Goal: Complete application form: Complete application form

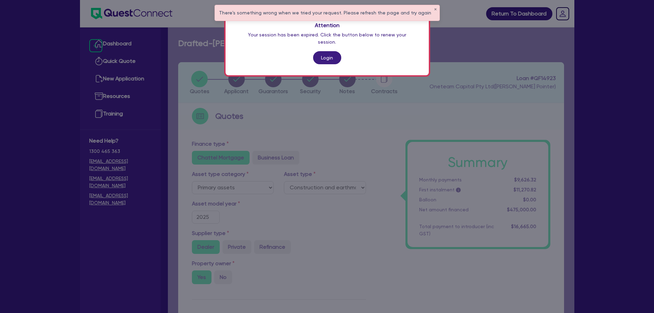
select select "PRIMARY_ASSETS"
select select "CONSTRUCTION_AND_EARTHMOVING_EQUIPMENT"
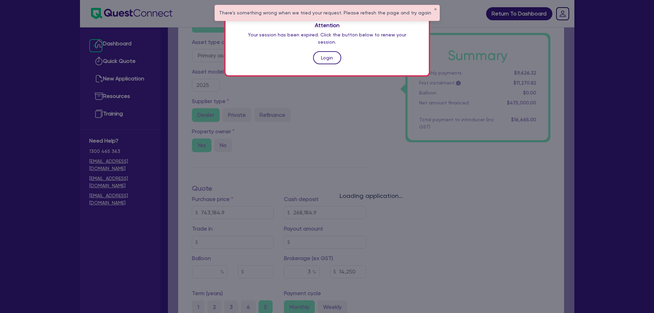
click at [330, 52] on link "Login" at bounding box center [327, 57] width 28 height 13
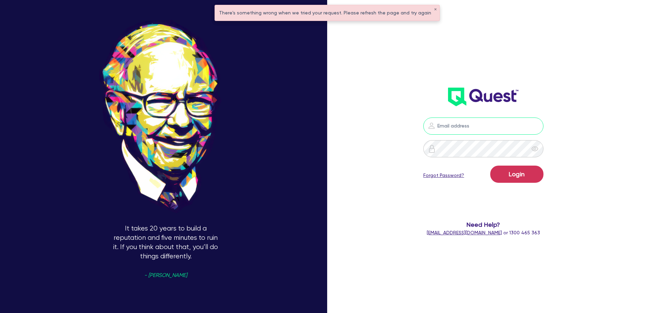
click at [450, 125] on input "email" at bounding box center [483, 125] width 120 height 17
type input "[PERSON_NAME][EMAIL_ADDRESS][DOMAIN_NAME]"
click at [490, 165] on button "Login" at bounding box center [516, 173] width 53 height 17
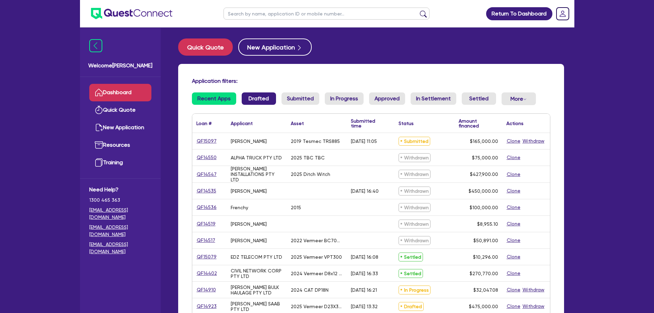
click at [254, 107] on li "Drafted" at bounding box center [259, 101] width 34 height 18
click at [255, 102] on link "Drafted" at bounding box center [259, 98] width 34 height 12
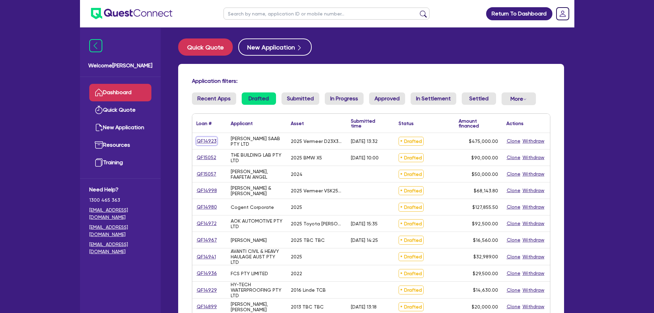
click at [207, 137] on link "QF14923" at bounding box center [206, 141] width 21 height 8
select select "PRIMARY_ASSETS"
select select "CONSTRUCTION_AND_EARTHMOVING_EQUIPMENT"
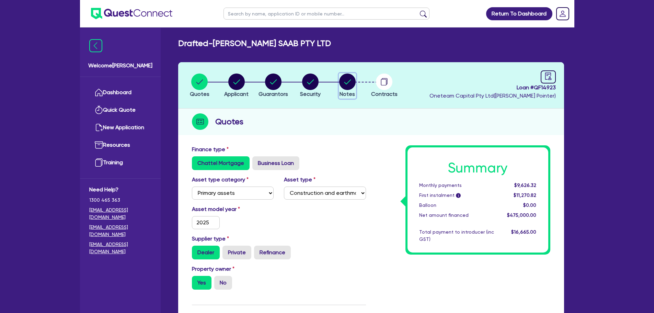
click at [350, 77] on circle "button" at bounding box center [347, 81] width 16 height 16
select select "Other"
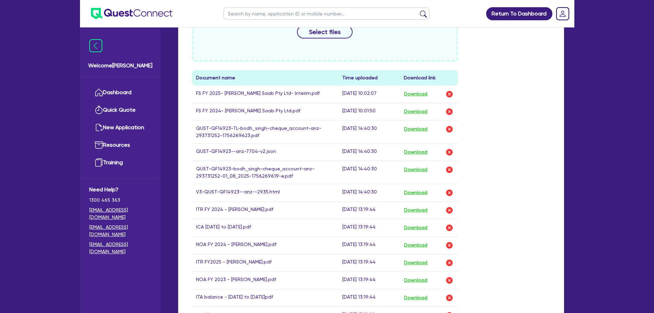
scroll to position [377, 0]
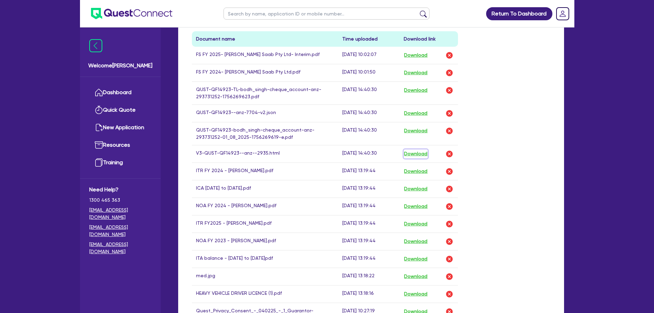
click at [426, 154] on button "Download" at bounding box center [415, 153] width 24 height 9
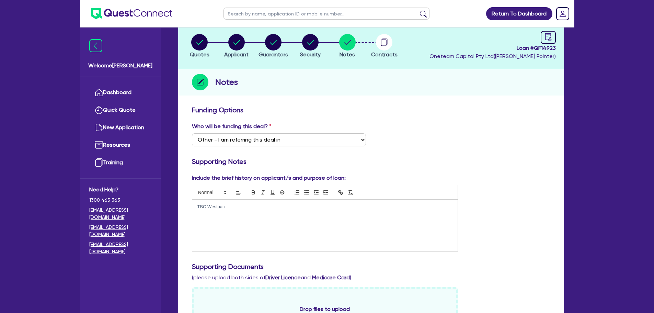
scroll to position [0, 0]
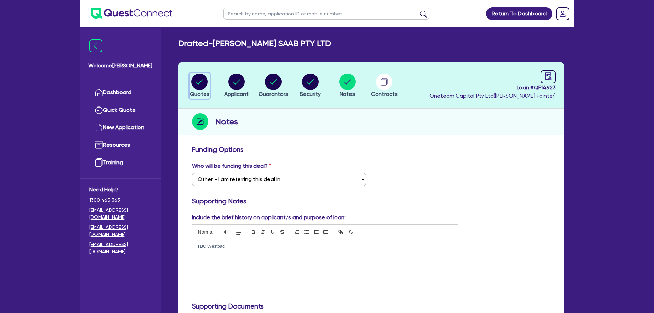
click at [193, 82] on circle "button" at bounding box center [199, 81] width 16 height 16
select select "PRIMARY_ASSETS"
select select "CONSTRUCTION_AND_EARTHMOVING_EQUIPMENT"
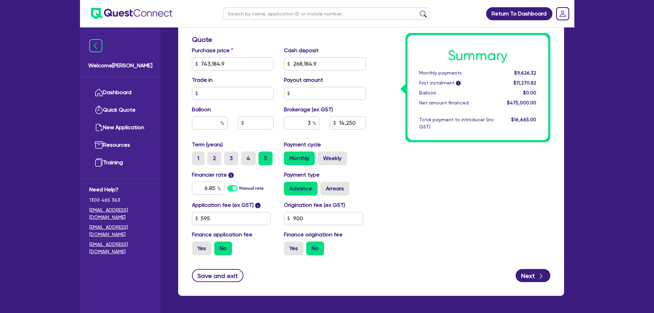
scroll to position [310, 0]
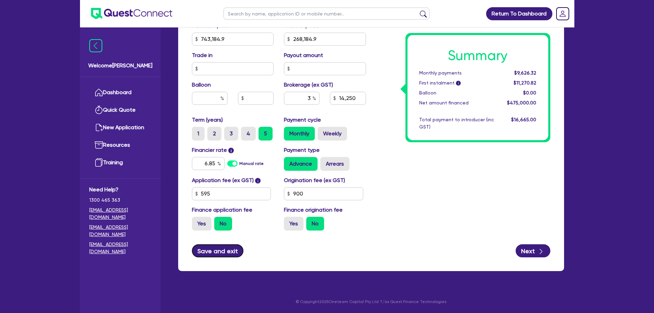
click at [219, 248] on button "Save and exit" at bounding box center [218, 250] width 52 height 13
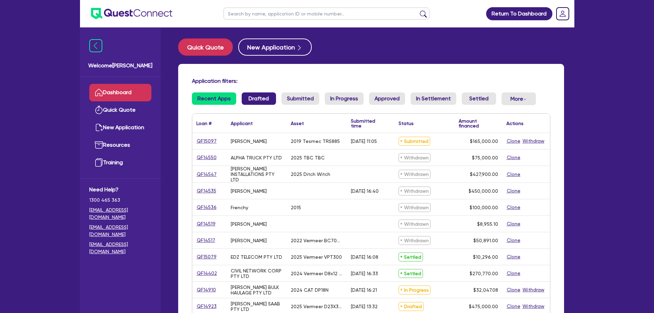
click at [257, 101] on link "Drafted" at bounding box center [259, 98] width 34 height 12
click at [249, 18] on input "text" at bounding box center [326, 14] width 206 height 12
type input "[PERSON_NAME]"
click at [418, 10] on button "submit" at bounding box center [423, 15] width 11 height 10
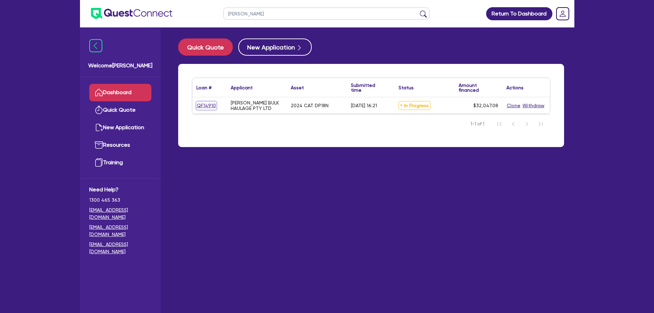
click at [202, 107] on link "QF14910" at bounding box center [206, 106] width 20 height 8
select select "PRIMARY_ASSETS"
select select "FORKLIFTS_AND_WAREHOUSING_EQUIPMENT"
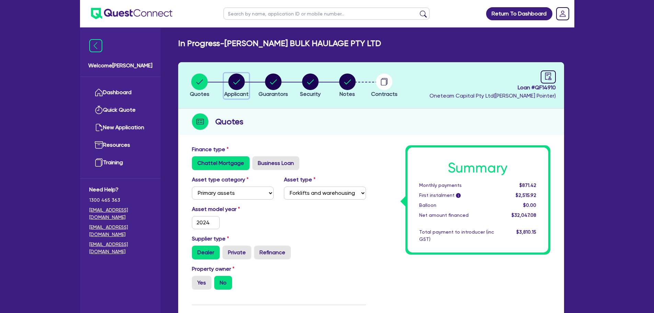
click at [238, 77] on circle "button" at bounding box center [236, 81] width 16 height 16
select select "COMPANY"
select select "TRANSPORT_WAREHOUSING"
select select "PASSENGERS_FREIGHT_TRANSPORT"
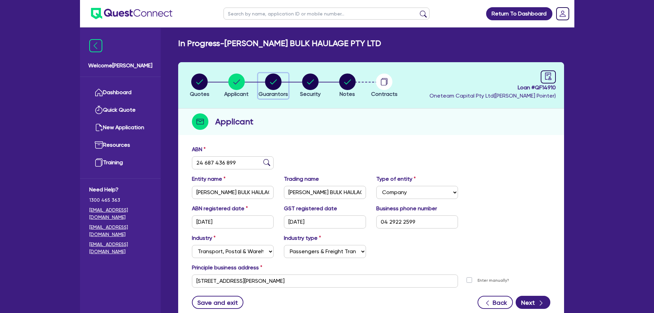
click at [273, 82] on circle "button" at bounding box center [273, 81] width 16 height 16
select select "MR"
select select "[GEOGRAPHIC_DATA]"
select select "SINGLE"
select select "CASH"
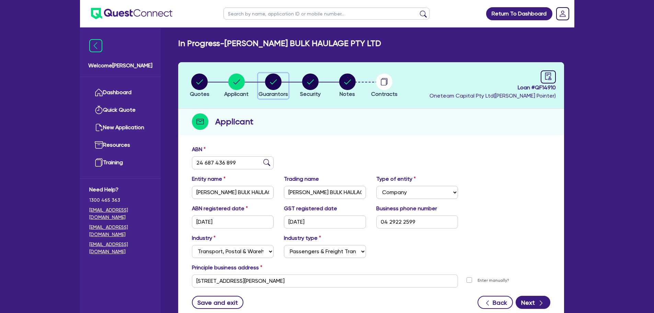
select select "VEHICLE"
select select "OTHER"
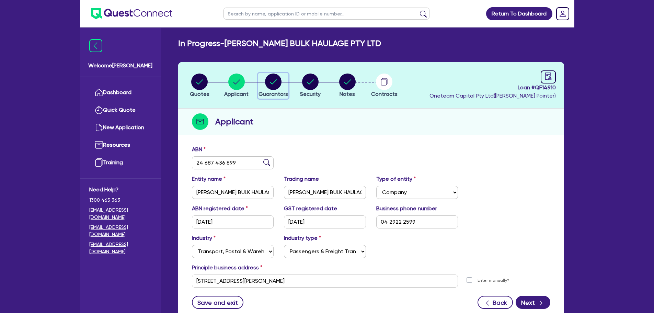
select select "OTHER"
select select "TRUCK"
select select "HOUSEHOLD_PERSONAL"
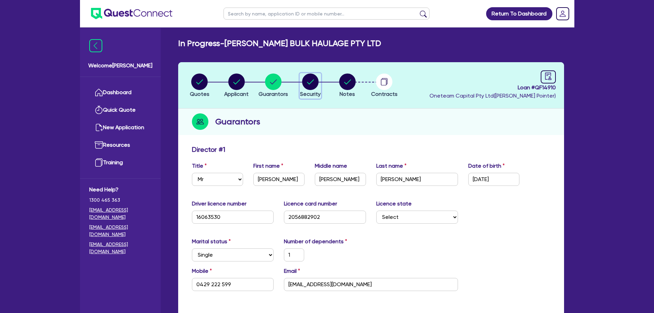
click at [307, 83] on circle "button" at bounding box center [310, 81] width 16 height 16
select select "PRIMARY_ASSETS"
select select "FORKLIFTS_AND_WAREHOUSING_EQUIPMENT"
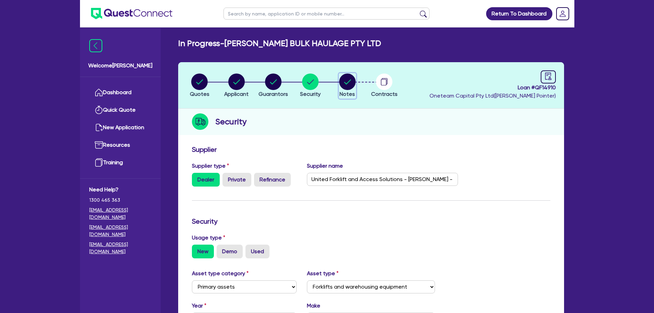
click at [353, 79] on circle "button" at bounding box center [347, 81] width 16 height 16
select select "Quest Finance - Own Book"
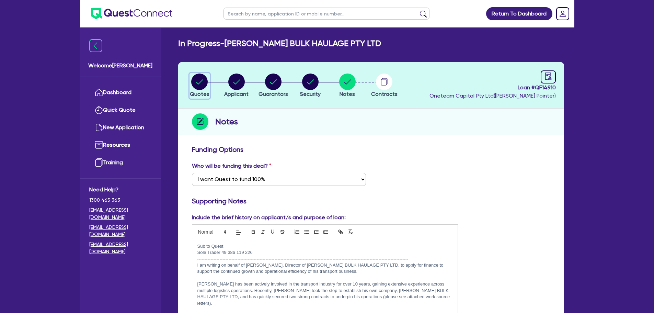
click at [203, 77] on circle "button" at bounding box center [199, 81] width 16 height 16
select select "PRIMARY_ASSETS"
select select "FORKLIFTS_AND_WAREHOUSING_EQUIPMENT"
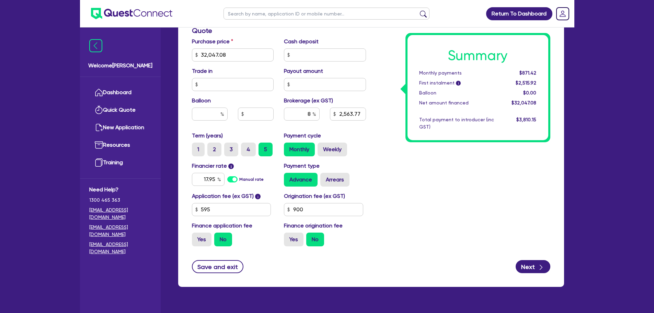
scroll to position [310, 0]
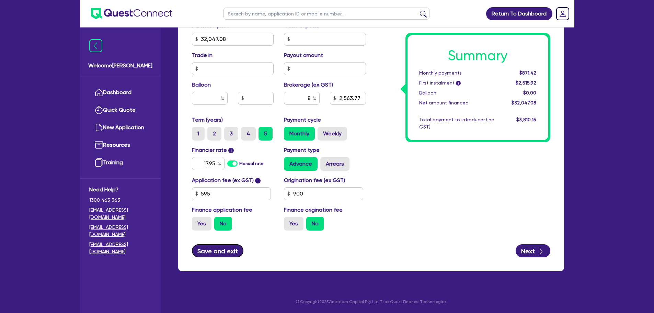
click at [211, 253] on button "Save and exit" at bounding box center [218, 250] width 52 height 13
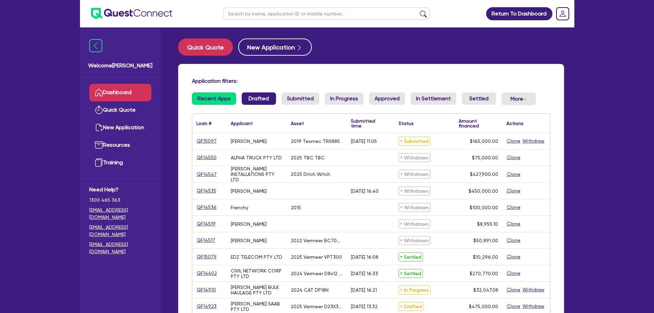
click at [250, 96] on link "Drafted" at bounding box center [259, 98] width 34 height 12
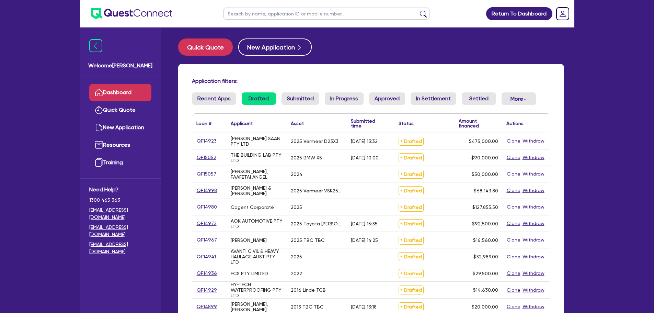
click at [205, 136] on div "QF14923" at bounding box center [209, 141] width 34 height 16
click at [203, 141] on link "QF14923" at bounding box center [206, 141] width 21 height 8
select select "PRIMARY_ASSETS"
select select "CONSTRUCTION_AND_EARTHMOVING_EQUIPMENT"
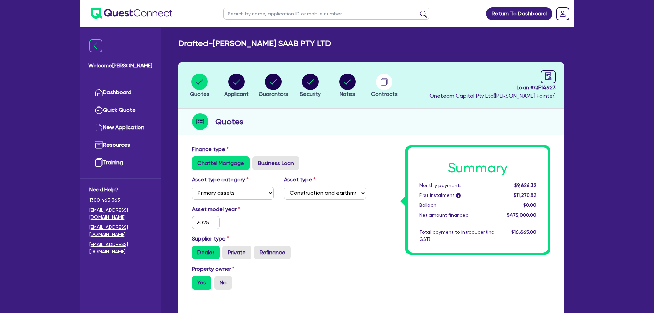
click at [330, 155] on div "Finance type Chattel Mortgage Business Loan" at bounding box center [279, 157] width 184 height 25
click at [219, 45] on h2 "Drafted - [PERSON_NAME] SAAB PTY LTD" at bounding box center [254, 43] width 153 height 10
click at [215, 43] on h2 "Drafted - [PERSON_NAME] SAAB PTY LTD" at bounding box center [254, 43] width 153 height 10
drag, startPoint x: 216, startPoint y: 43, endPoint x: 315, endPoint y: 44, distance: 99.2
click at [315, 44] on div "Drafted - [PERSON_NAME] SAAB PTY LTD" at bounding box center [371, 43] width 396 height 10
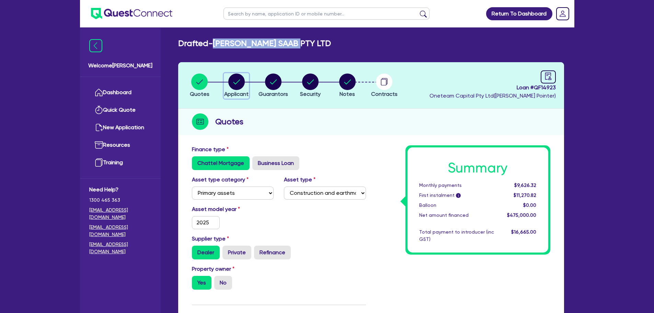
click at [233, 79] on circle "button" at bounding box center [236, 81] width 16 height 16
select select "COMPANY"
select select "BUILDING_CONSTRUCTION"
select select "TRADES_SERVICES_BUSINESSES_GOVERNMENT"
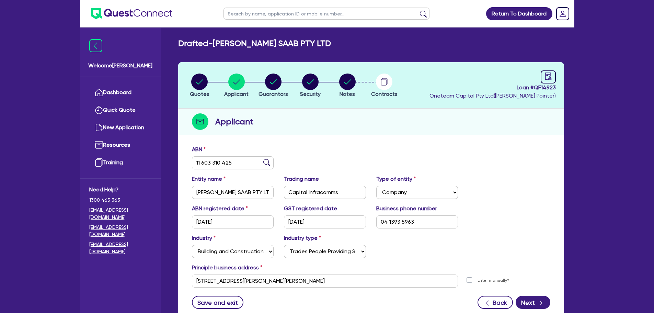
click at [318, 149] on div "ABN 11 603 310 425" at bounding box center [371, 160] width 368 height 30
click at [277, 78] on circle "button" at bounding box center [273, 81] width 16 height 16
select select "MR"
select select "ACT"
select select "MARRIED"
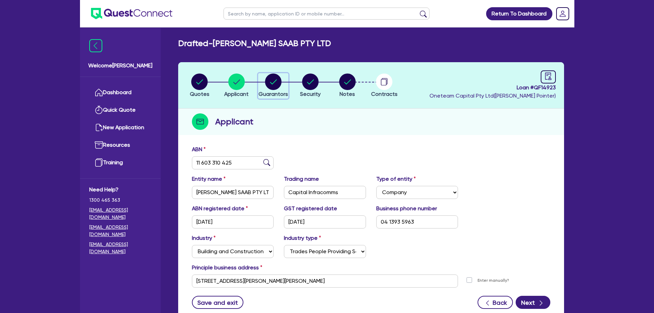
select select "CASH"
select select "VEHICLE"
select select "TRUCK"
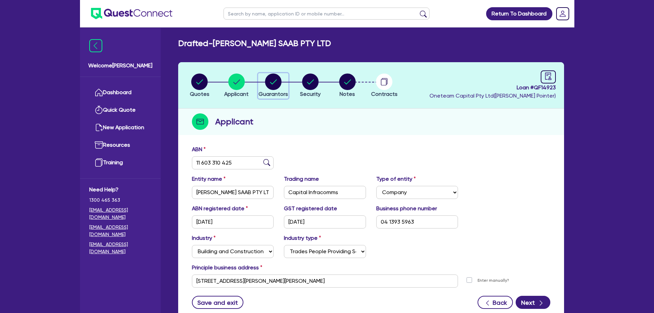
select select "TRUCK"
select select "EQUIPMENT"
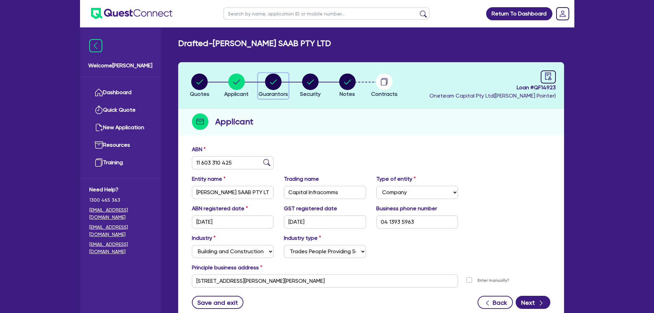
select select "EQUIPMENT"
select select "PROPERTY"
select select "EQUIPMENT_LOAN"
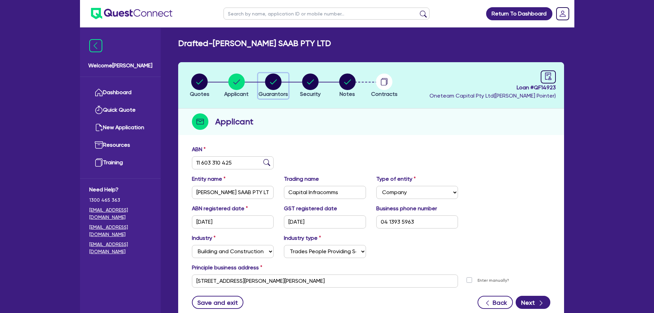
select select "MORTGAGE"
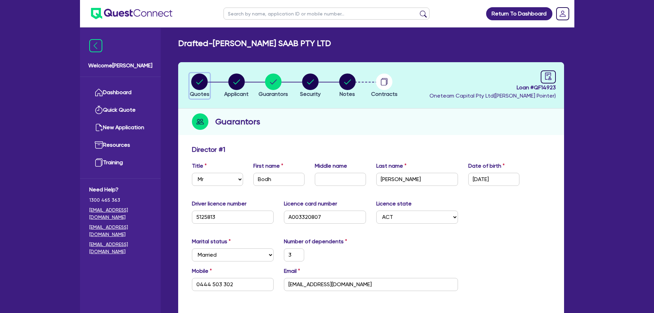
click at [202, 84] on circle "button" at bounding box center [199, 81] width 16 height 16
select select "PRIMARY_ASSETS"
select select "CONSTRUCTION_AND_EARTHMOVING_EQUIPMENT"
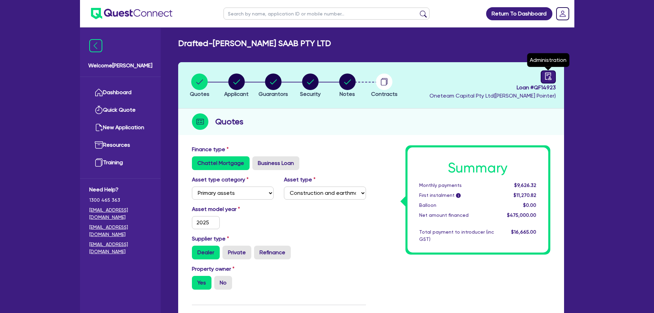
click at [547, 75] on icon "audit" at bounding box center [547, 75] width 6 height 7
select select "DRAFTED_AMENDED"
select select "Other"
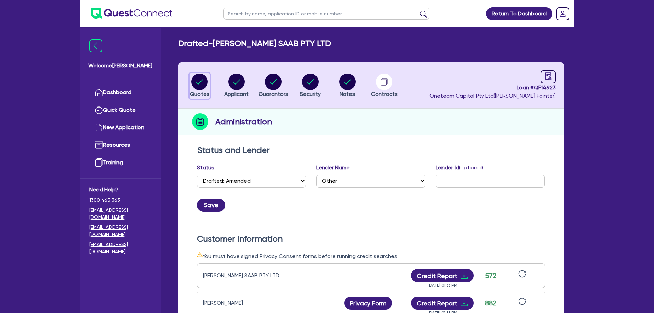
click at [199, 87] on circle "button" at bounding box center [199, 81] width 16 height 16
select select "PRIMARY_ASSETS"
select select "CONSTRUCTION_AND_EARTHMOVING_EQUIPMENT"
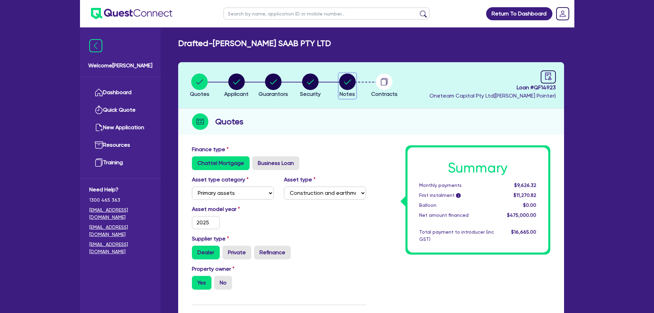
click at [349, 83] on circle "button" at bounding box center [347, 81] width 16 height 16
select select "Other"
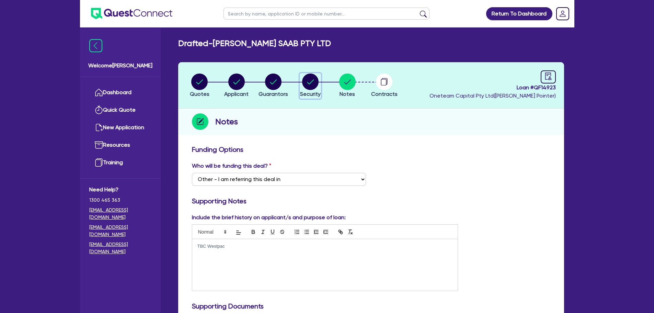
click at [311, 83] on circle "button" at bounding box center [310, 81] width 16 height 16
select select "PRIMARY_ASSETS"
select select "CONSTRUCTION_AND_EARTHMOVING_EQUIPMENT"
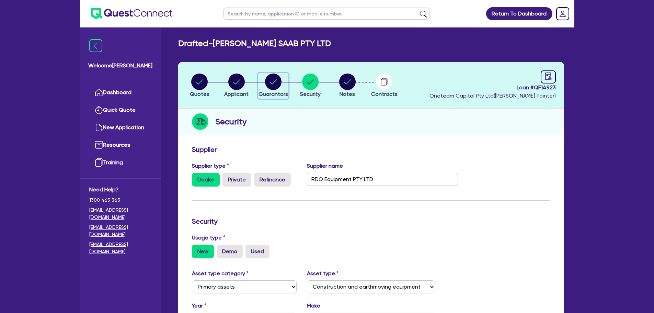
click at [272, 81] on circle "button" at bounding box center [273, 81] width 16 height 16
select select "MR"
select select "ACT"
select select "MARRIED"
select select "CASH"
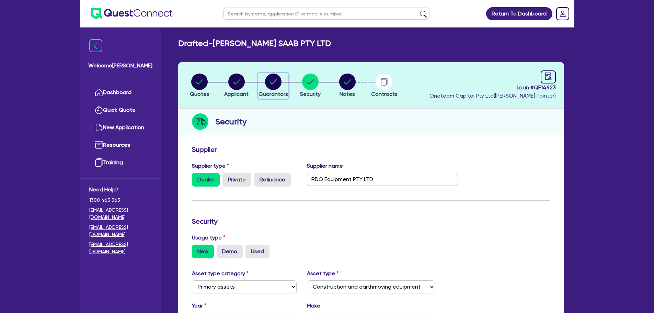
select select "VEHICLE"
select select "TRUCK"
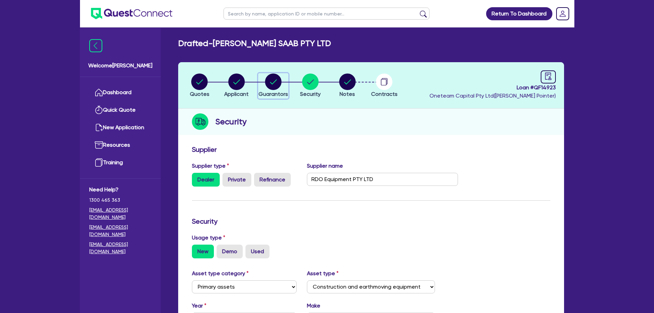
select select "EQUIPMENT"
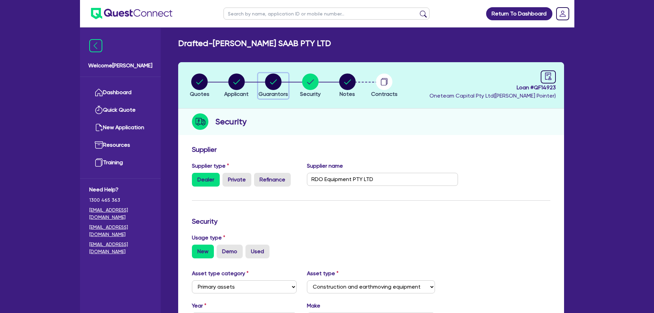
select select "PROPERTY"
select select "EQUIPMENT_LOAN"
select select "MORTGAGE"
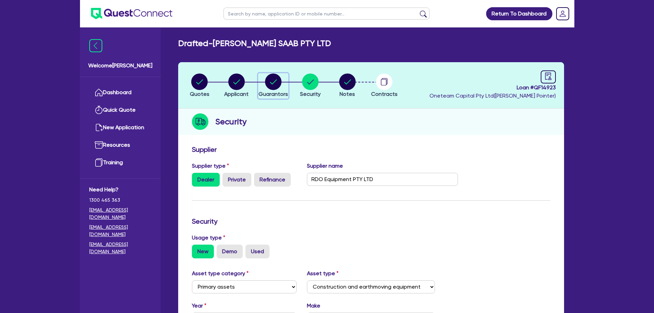
select select "MORTGAGE"
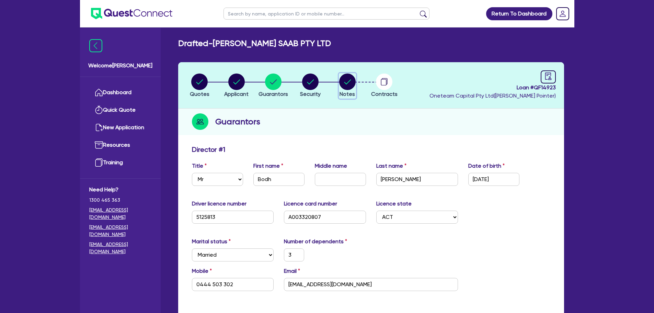
click at [345, 83] on icon "button" at bounding box center [347, 81] width 7 height 5
select select "Other"
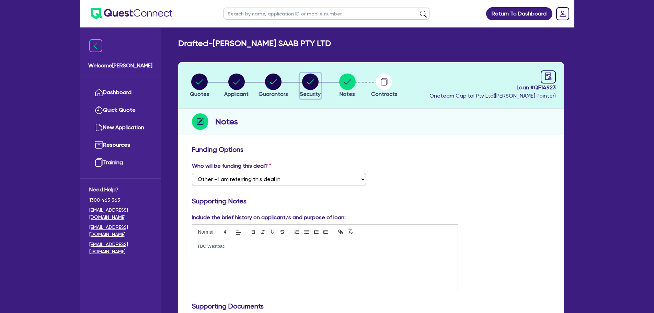
click at [305, 93] on span "Security" at bounding box center [310, 94] width 21 height 7
select select "PRIMARY_ASSETS"
select select "CONSTRUCTION_AND_EARTHMOVING_EQUIPMENT"
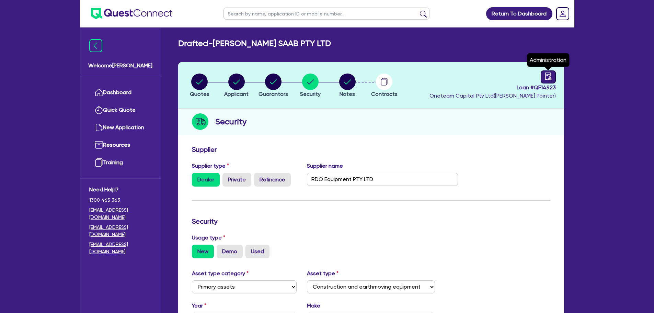
click at [547, 75] on icon "audit" at bounding box center [547, 75] width 6 height 7
select select "DRAFTED_AMENDED"
select select "Other"
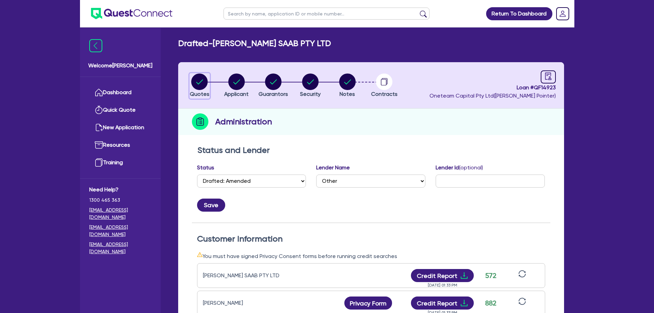
click at [195, 78] on circle "button" at bounding box center [199, 81] width 16 height 16
select select "PRIMARY_ASSETS"
select select "CONSTRUCTION_AND_EARTHMOVING_EQUIPMENT"
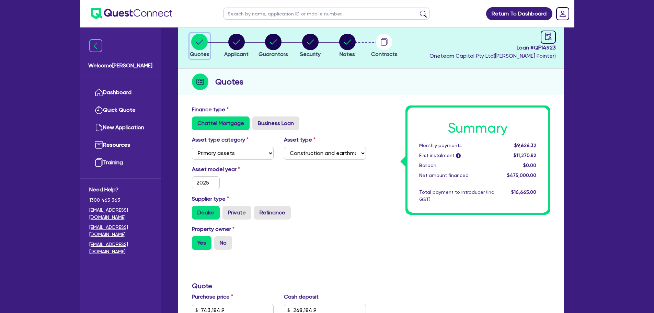
scroll to position [206, 0]
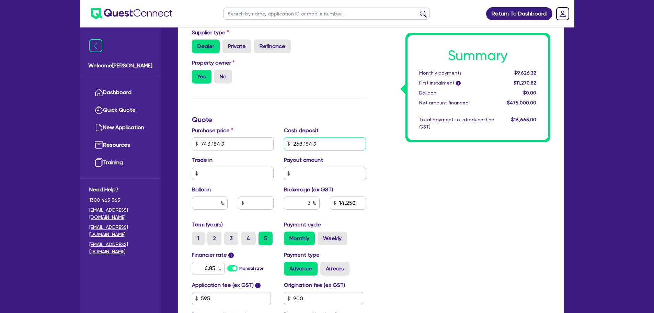
click at [337, 140] on input "268,184.9" at bounding box center [325, 143] width 82 height 13
type input "743,184.9"
type input "268,184.9"
type input "14,250"
click at [245, 143] on input "743,184.9" at bounding box center [233, 143] width 82 height 13
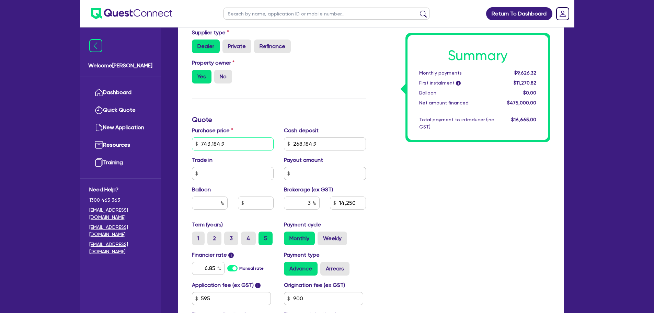
type input "743,184.9"
type input "268,184.9"
type input "14,250"
click at [324, 140] on input "268,184.9" at bounding box center [325, 143] width 82 height 13
drag, startPoint x: 513, startPoint y: 1, endPoint x: 306, endPoint y: 61, distance: 215.5
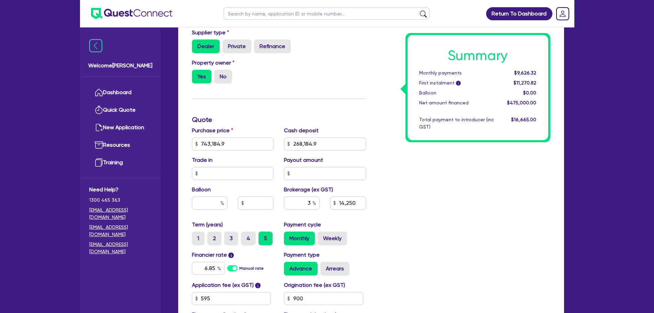
click at [306, 61] on div "Property owner Yes No" at bounding box center [279, 74] width 184 height 30
click at [208, 271] on input "6.85" at bounding box center [208, 267] width 33 height 13
type input "743,184.9"
type input "268,184.9"
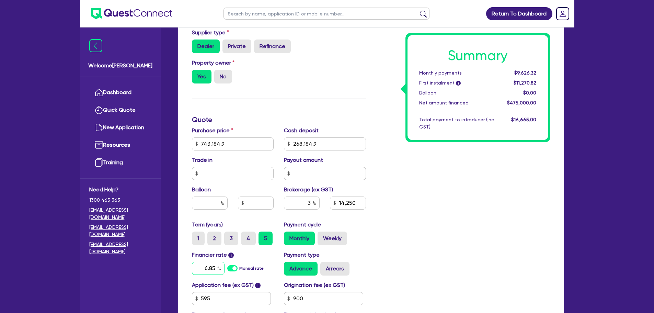
type input "14,250"
type input "7"
type input "743,184.9"
type input "268,184.9"
type input "14,250"
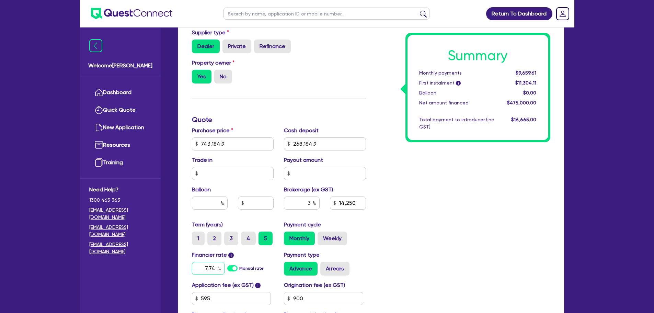
type input "7.74"
type input "743,184.9"
type input "268,184.9"
type input "14,250"
type input "743,184.9"
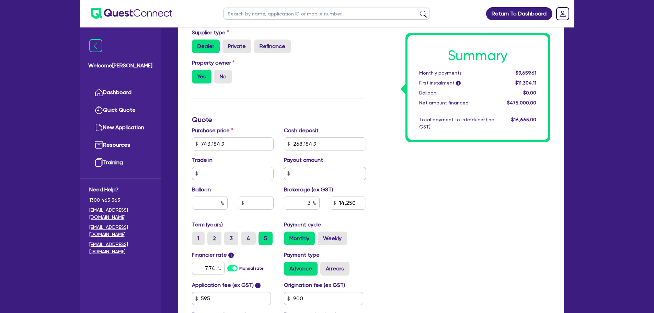
type input "268,184.9"
type input "14,250"
click at [362, 234] on div "Monthly Weekly" at bounding box center [325, 238] width 82 height 14
click at [311, 202] on input "3" at bounding box center [302, 202] width 36 height 13
click at [399, 205] on div "Summary Monthly payments $9,824.81 First instalment i $11,469.31 Balloon $0.00 …" at bounding box center [463, 139] width 184 height 401
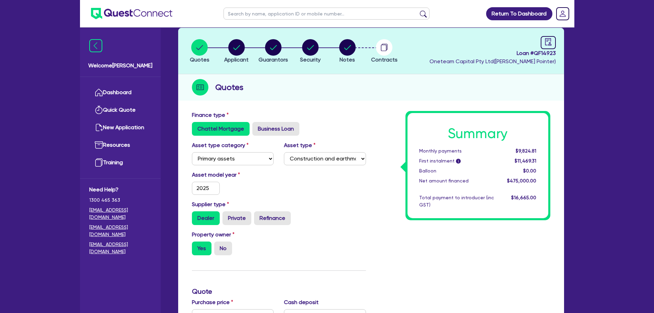
scroll to position [0, 0]
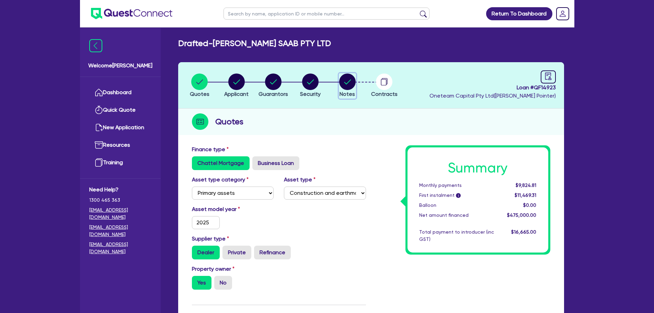
click at [345, 77] on circle "button" at bounding box center [347, 81] width 16 height 16
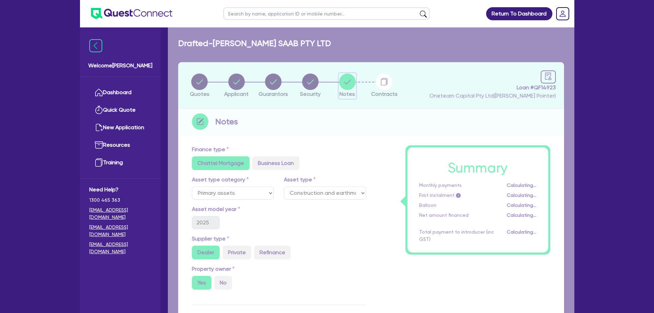
select select "Other"
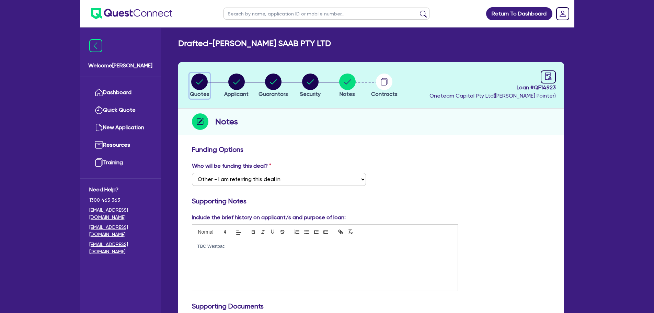
click at [200, 83] on icon "button" at bounding box center [199, 81] width 7 height 5
select select "PRIMARY_ASSETS"
select select "CONSTRUCTION_AND_EARTHMOVING_EQUIPMENT"
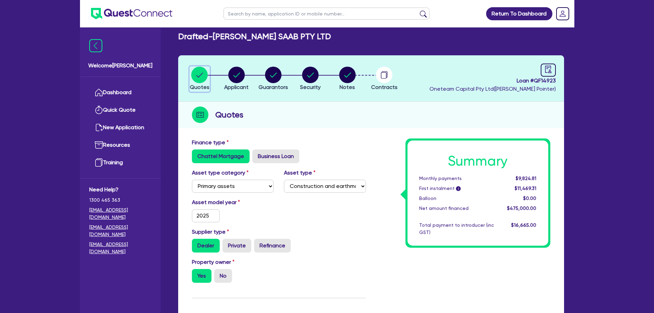
scroll to position [137, 0]
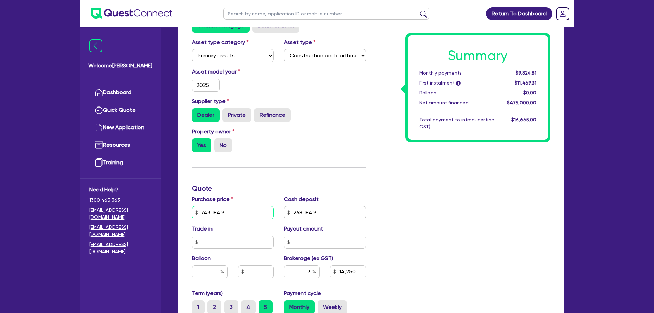
click at [240, 208] on input "743,184.9" at bounding box center [233, 212] width 82 height 13
type input "560,000"
type input "268,184.9"
type input "14,250"
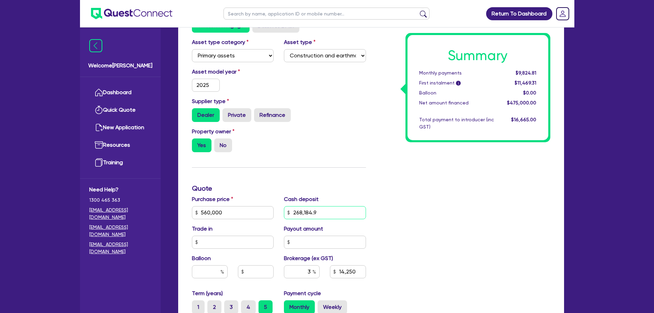
click at [340, 215] on input "268,184.9" at bounding box center [325, 212] width 82 height 13
type input "268,184.9"
type input "8,754.45"
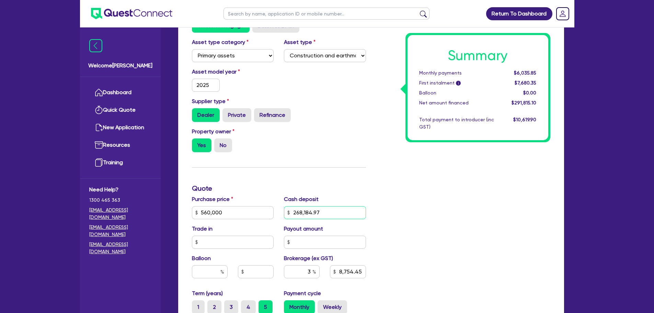
drag, startPoint x: 333, startPoint y: 214, endPoint x: 238, endPoint y: 214, distance: 95.4
click at [238, 215] on div "Purchase price 560,000 Cash deposit 268,184.97 Trade in Payout amount Balloon B…" at bounding box center [279, 242] width 184 height 94
type input "75,000"
type input "14,550"
click at [395, 185] on div "Summary Monthly payments $6,035.85 First instalment i $7,680.35 Balloon $0.00 N…" at bounding box center [463, 208] width 184 height 401
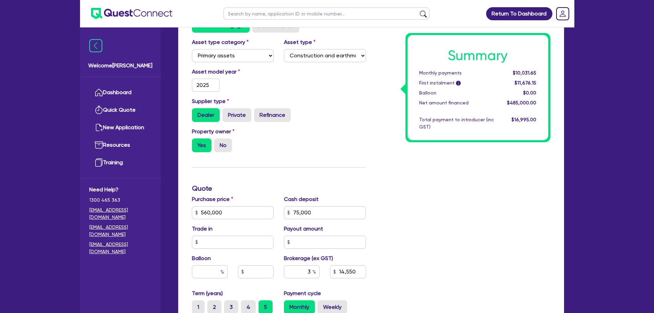
scroll to position [172, 0]
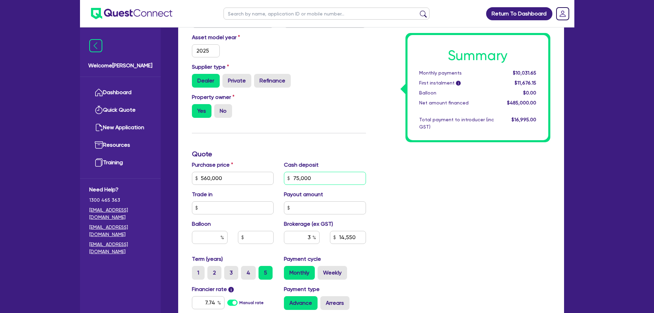
click at [326, 179] on input "75,000" at bounding box center [325, 178] width 82 height 13
click at [300, 180] on input "60,000" at bounding box center [325, 178] width 82 height 13
type input "65,000"
click at [413, 188] on div "Summary Monthly payments $10,031.65 First instalment i $11,676.15 Balloon $0.00…" at bounding box center [463, 174] width 184 height 401
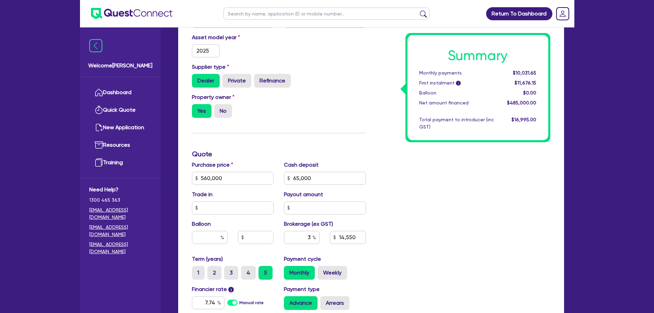
type input "14,850"
click at [325, 120] on div "Property owner Yes No" at bounding box center [279, 108] width 184 height 30
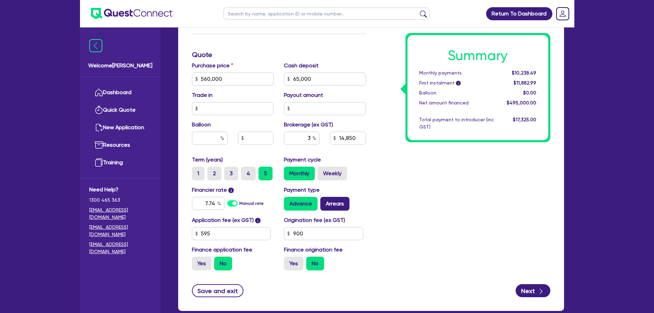
scroll to position [274, 0]
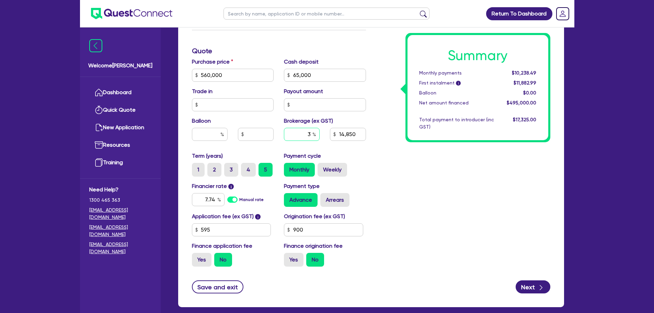
click at [309, 133] on input "3" at bounding box center [302, 134] width 36 height 13
type input "2"
click at [404, 186] on div "Summary Monthly payments $10,238.49 First instalment i $11,882.99 Balloon $0.00…" at bounding box center [463, 71] width 184 height 401
type input "9,900"
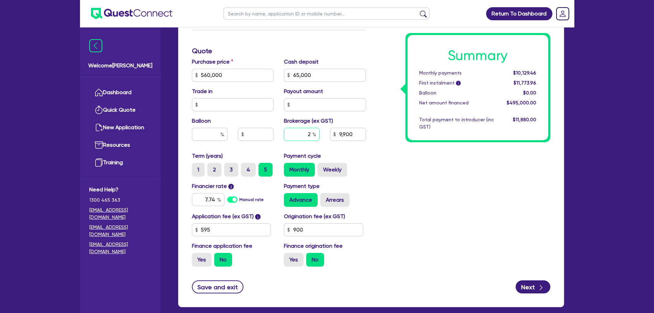
click at [310, 136] on input "2" at bounding box center [302, 134] width 36 height 13
type input "3"
click at [378, 177] on div "Summary Monthly payments $10,129.46 First instalment i $11,773.96 Balloon $0.00…" at bounding box center [463, 71] width 184 height 401
click at [209, 287] on button "Save and exit" at bounding box center [218, 286] width 52 height 13
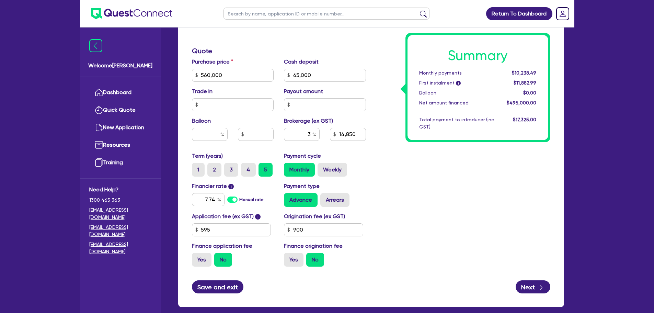
type input "14,850"
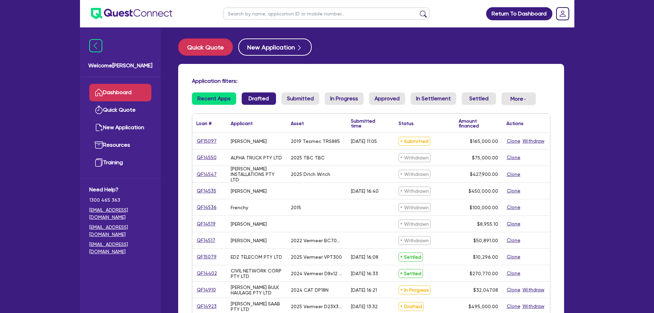
click at [263, 99] on link "Drafted" at bounding box center [259, 98] width 34 height 12
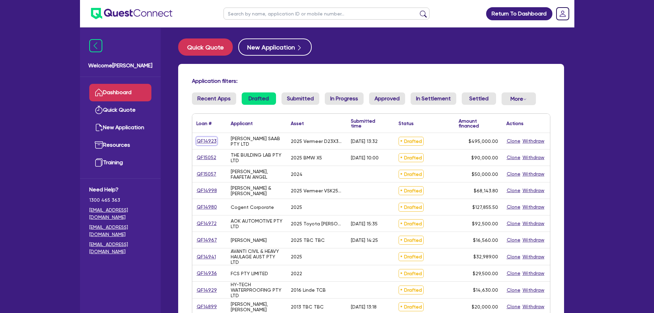
click at [199, 140] on link "QF14923" at bounding box center [206, 141] width 21 height 8
select select "PRIMARY_ASSETS"
select select "CONSTRUCTION_AND_EARTHMOVING_EQUIPMENT"
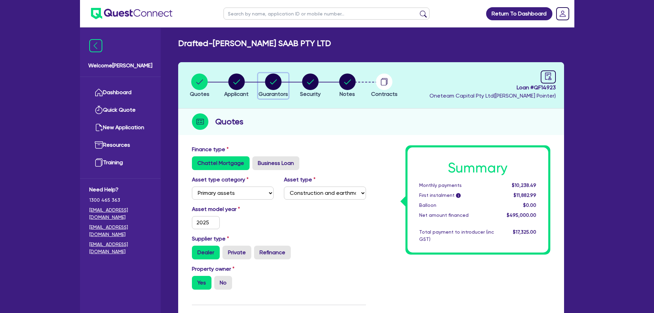
click at [274, 80] on circle "button" at bounding box center [273, 81] width 16 height 16
select select "MR"
select select "ACT"
select select "MARRIED"
select select "CASH"
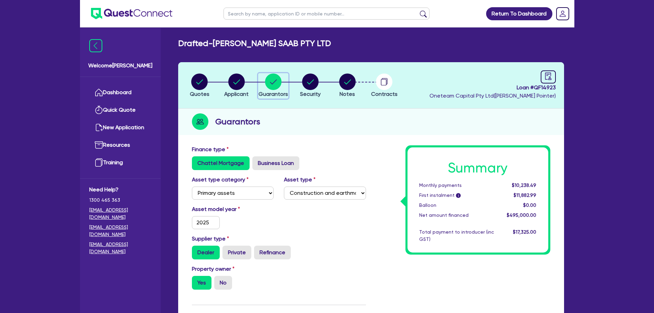
select select "VEHICLE"
select select "TRUCK"
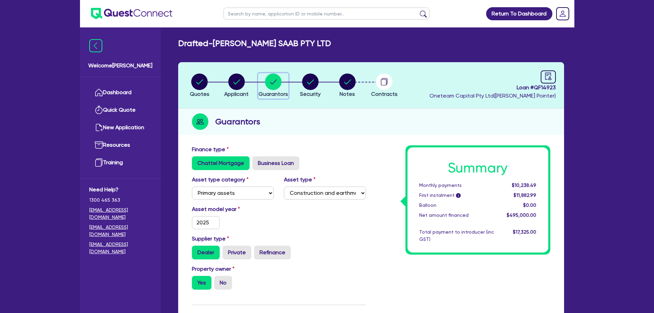
select select "EQUIPMENT"
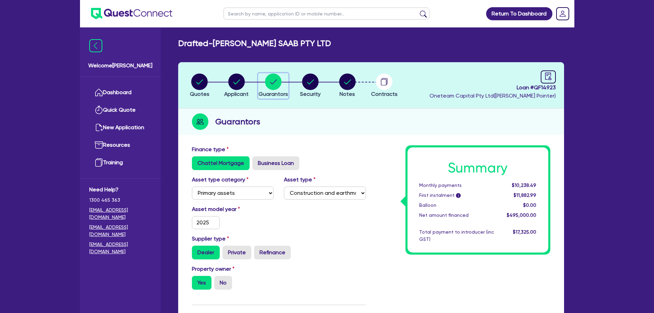
select select "PROPERTY"
select select "EQUIPMENT_LOAN"
select select "MORTGAGE"
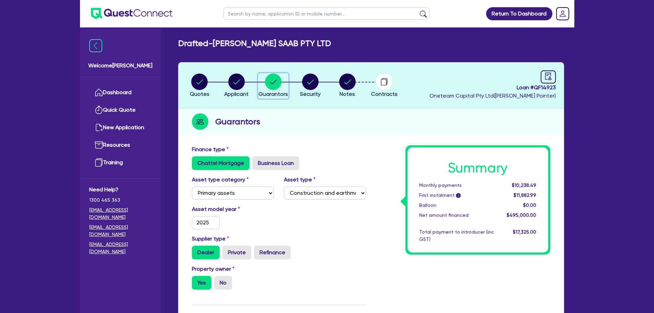
select select "MORTGAGE"
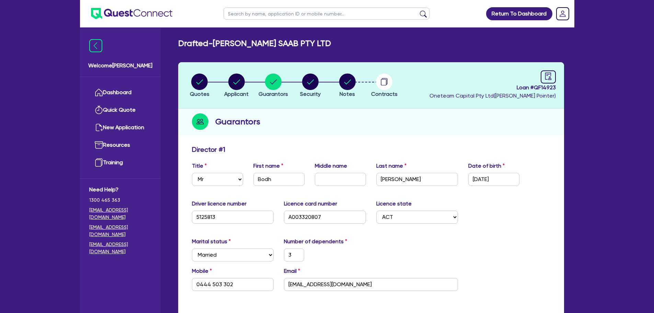
click at [345, 148] on div "Director # 1" at bounding box center [371, 150] width 368 height 11
click at [195, 78] on circle "button" at bounding box center [199, 81] width 16 height 16
select select "PRIMARY_ASSETS"
select select "CONSTRUCTION_AND_EARTHMOVING_EQUIPMENT"
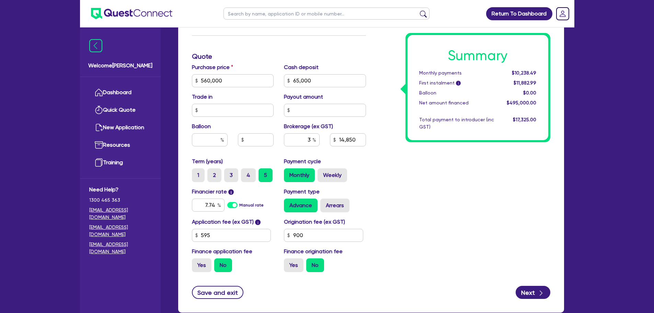
scroll to position [310, 0]
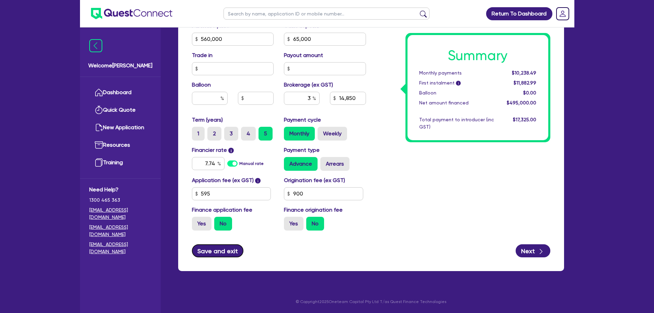
click at [221, 253] on button "Save and exit" at bounding box center [218, 250] width 52 height 13
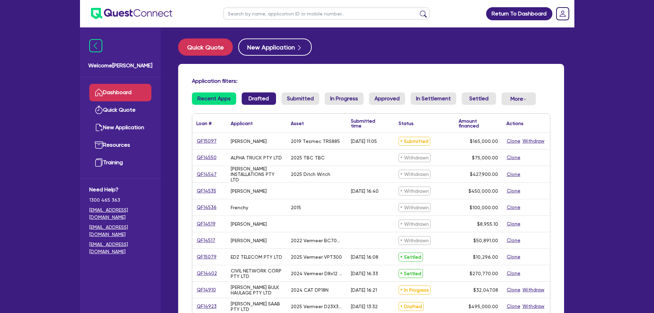
click at [271, 96] on link "Drafted" at bounding box center [259, 98] width 34 height 12
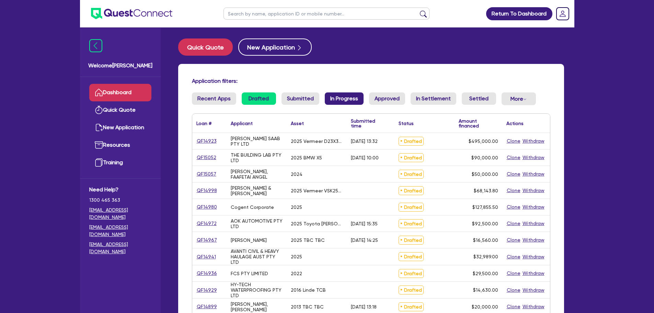
click at [339, 97] on link "In Progress" at bounding box center [344, 98] width 39 height 12
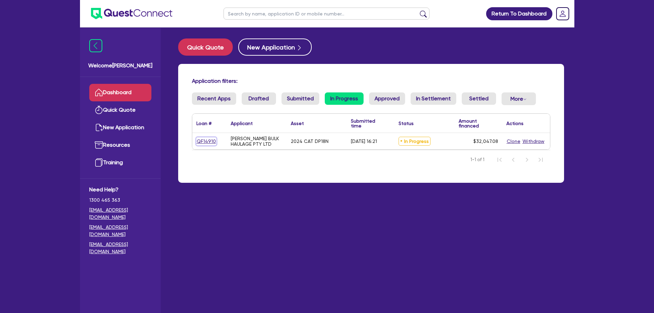
click at [210, 141] on link "QF14910" at bounding box center [206, 141] width 20 height 8
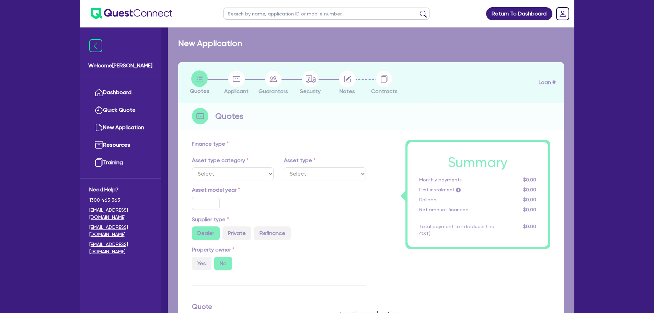
select select "PRIMARY_ASSETS"
type input "2024"
type input "32,047.08"
type input "8"
type input "2,563.77"
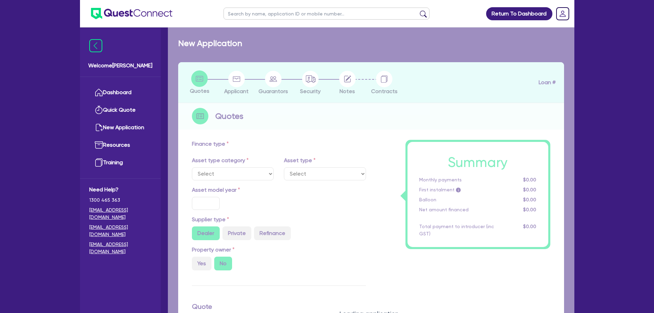
type input "17.95"
type input "900"
select select "FORKLIFTS_AND_WAREHOUSING_EQUIPMENT"
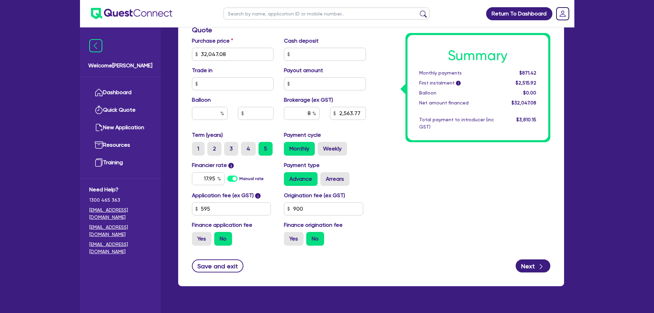
scroll to position [310, 0]
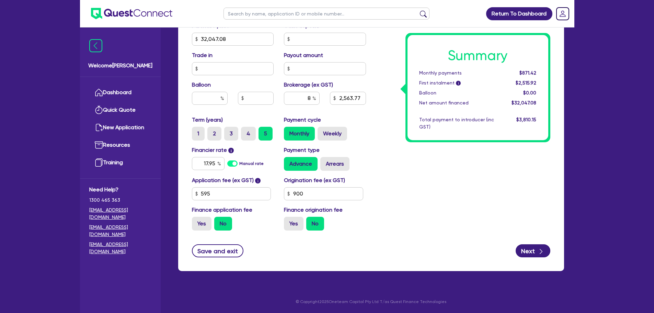
click at [381, 143] on div "Summary Monthly payments $871.42 First instalment i $2,515.92 Balloon $0.00 Net…" at bounding box center [463, 35] width 184 height 401
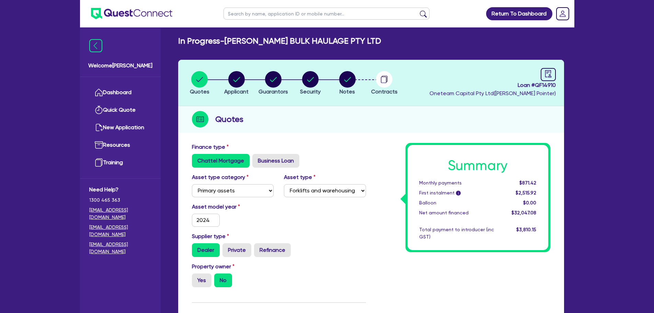
scroll to position [2, 0]
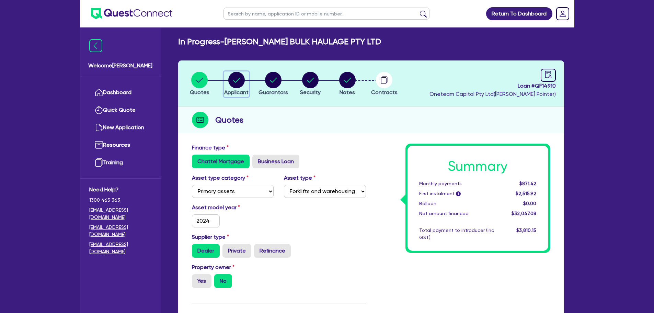
click at [237, 80] on circle "button" at bounding box center [236, 80] width 16 height 16
select select "COMPANY"
select select "TRANSPORT_WAREHOUSING"
select select "PASSENGERS_FREIGHT_TRANSPORT"
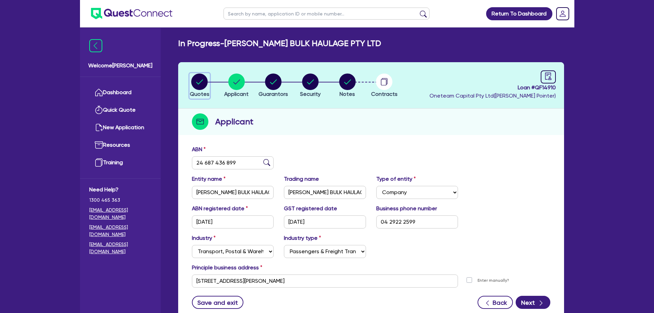
click at [197, 83] on circle "button" at bounding box center [199, 81] width 16 height 16
select select "PRIMARY_ASSETS"
select select "FORKLIFTS_AND_WAREHOUSING_EQUIPMENT"
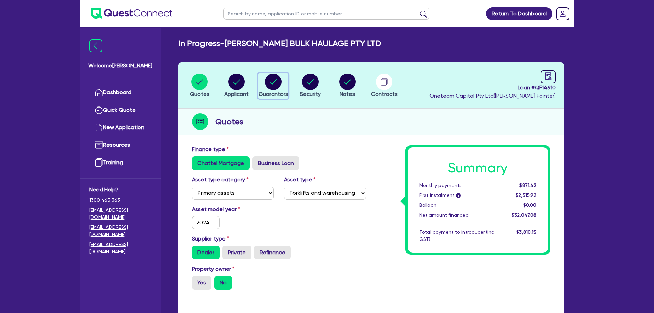
click at [273, 80] on circle "button" at bounding box center [273, 81] width 16 height 16
select select "MR"
select select "[GEOGRAPHIC_DATA]"
select select "SINGLE"
select select "CASH"
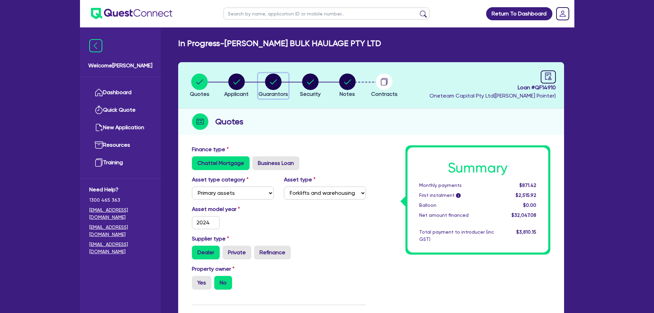
select select "VEHICLE"
select select "OTHER"
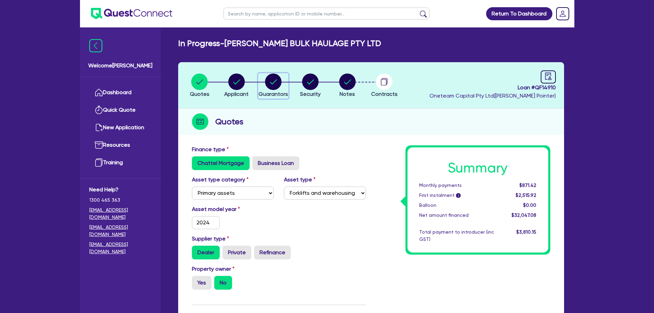
select select "OTHER"
select select "TRUCK"
select select "HOUSEHOLD_PERSONAL"
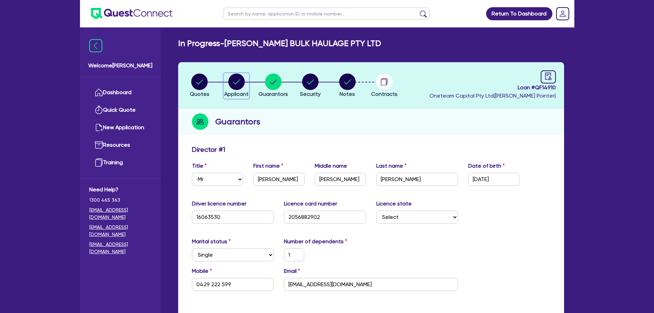
click at [240, 79] on circle "button" at bounding box center [236, 81] width 16 height 16
select select "COMPANY"
select select "TRANSPORT_WAREHOUSING"
select select "PASSENGERS_FREIGHT_TRANSPORT"
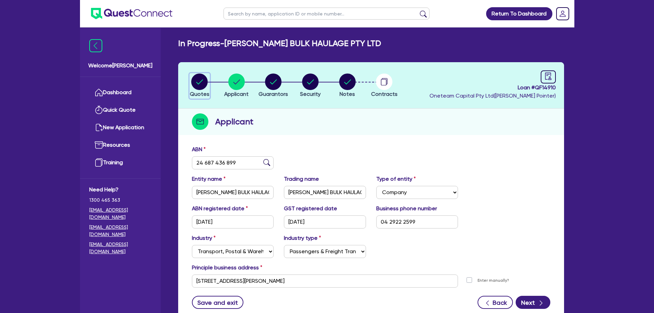
click at [204, 80] on circle "button" at bounding box center [199, 81] width 16 height 16
select select "PRIMARY_ASSETS"
select select "FORKLIFTS_AND_WAREHOUSING_EQUIPMENT"
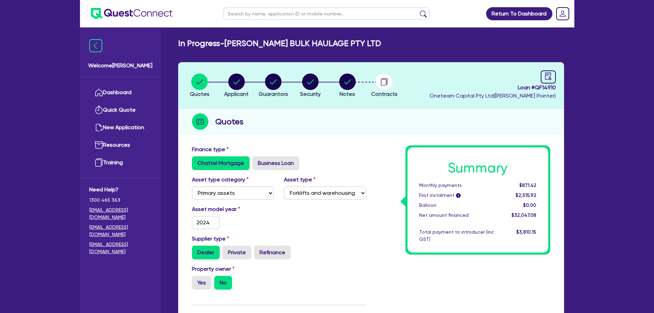
click at [316, 162] on div "Chattel Mortgage Business Loan" at bounding box center [279, 163] width 174 height 14
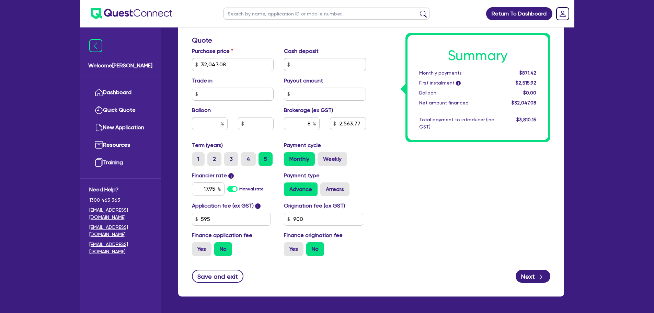
scroll to position [310, 0]
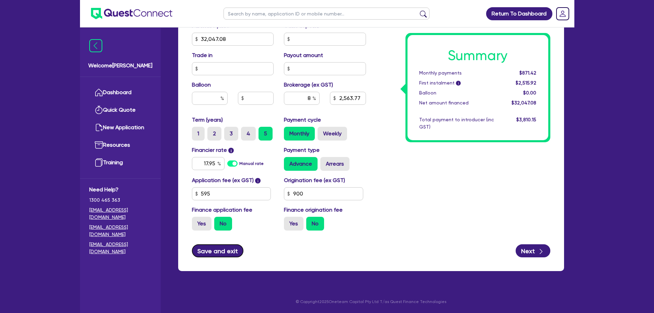
click at [228, 253] on button "Save and exit" at bounding box center [218, 250] width 52 height 13
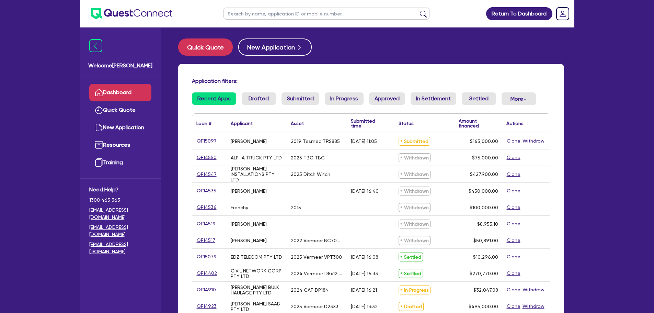
scroll to position [34, 0]
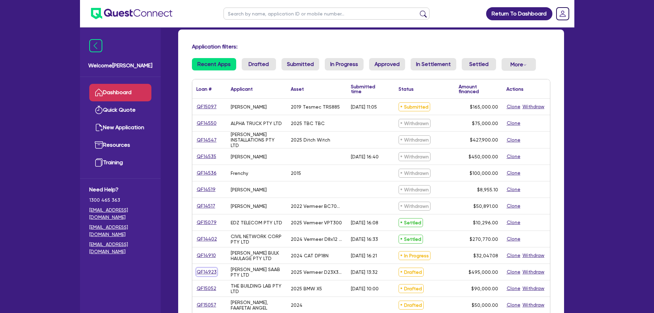
click at [210, 272] on link "QF14923" at bounding box center [206, 272] width 21 height 8
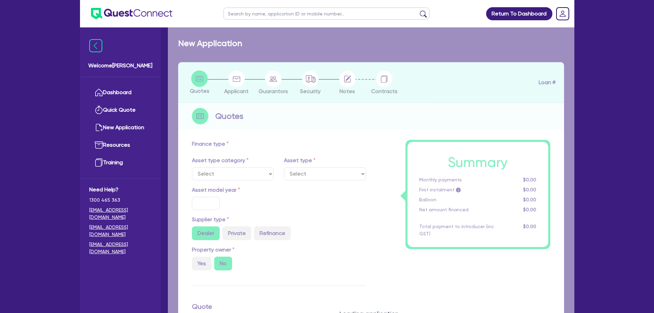
select select "PRIMARY_ASSETS"
type input "2025"
radio input "true"
type input "560,000"
type input "65,000"
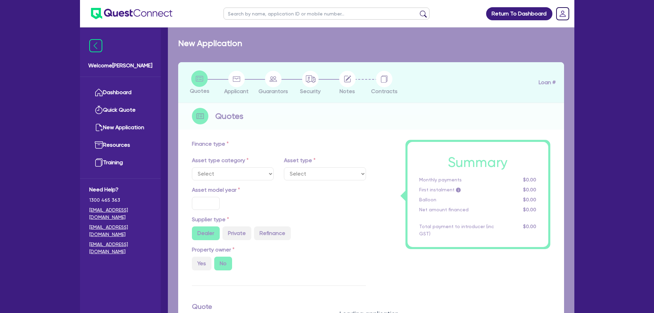
type input "3"
type input "14,850"
type input "7.74"
type input "900"
select select "CONSTRUCTION_AND_EARTHMOVING_EQUIPMENT"
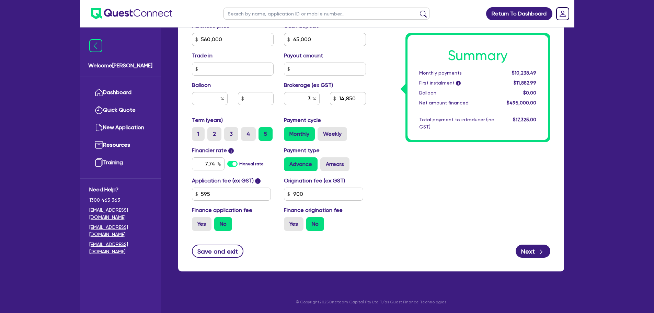
scroll to position [310, 0]
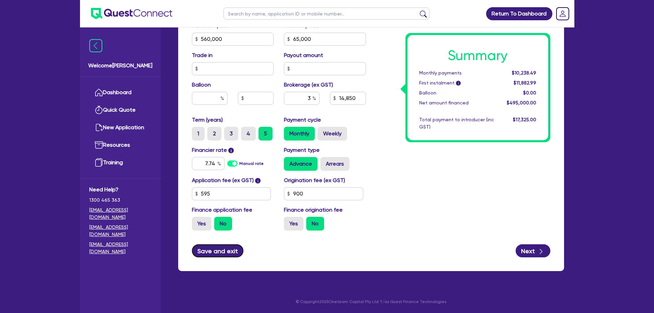
click at [224, 249] on button "Save and exit" at bounding box center [218, 250] width 52 height 13
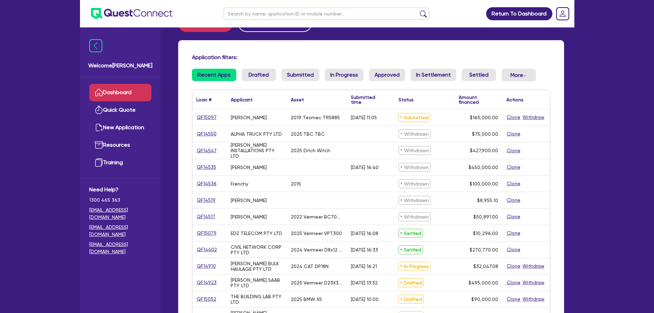
scroll to position [34, 0]
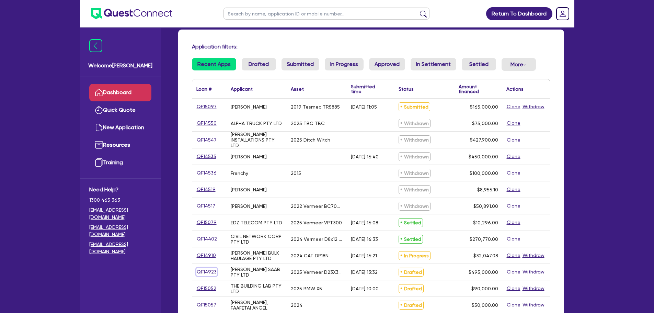
click at [209, 272] on link "QF14923" at bounding box center [206, 272] width 21 height 8
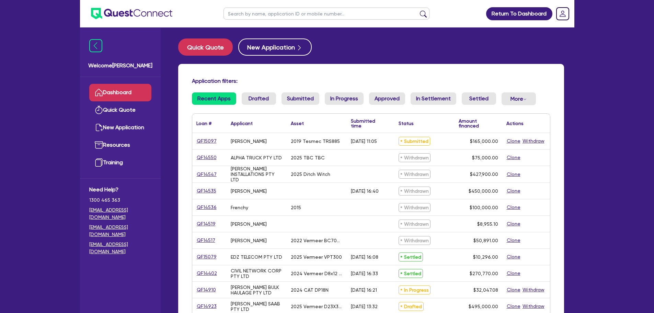
select select "PRIMARY_ASSETS"
select select "CONSTRUCTION_AND_EARTHMOVING_EQUIPMENT"
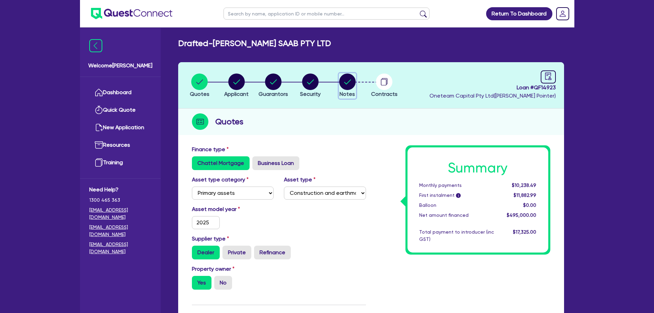
click at [342, 80] on circle "button" at bounding box center [347, 81] width 16 height 16
select select "Other"
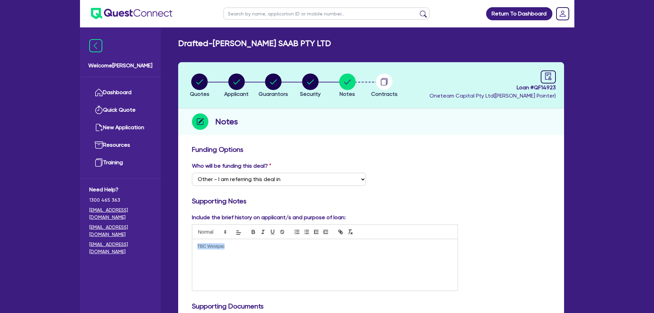
drag, startPoint x: 233, startPoint y: 243, endPoint x: 125, endPoint y: 239, distance: 108.1
click at [214, 255] on p at bounding box center [324, 252] width 255 height 6
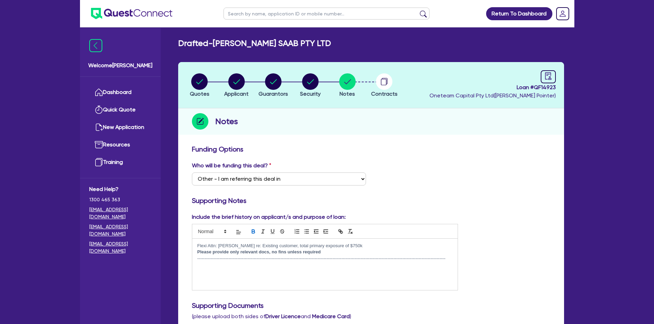
click at [202, 271] on div "Flexi Attn: [PERSON_NAME] re: Existing customer, total primary exposure of $750…" at bounding box center [325, 264] width 266 height 51
click at [449, 258] on p "-------------------------------------------------------------------------------…" at bounding box center [324, 259] width 255 height 6
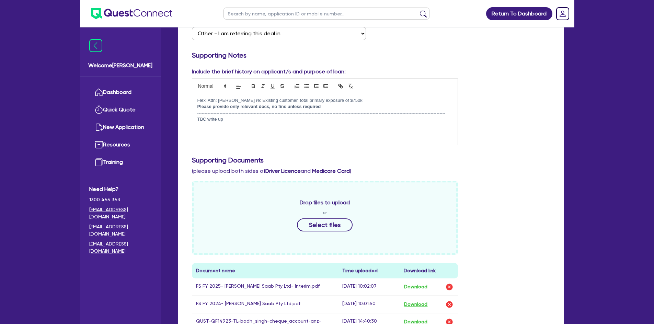
scroll to position [69, 0]
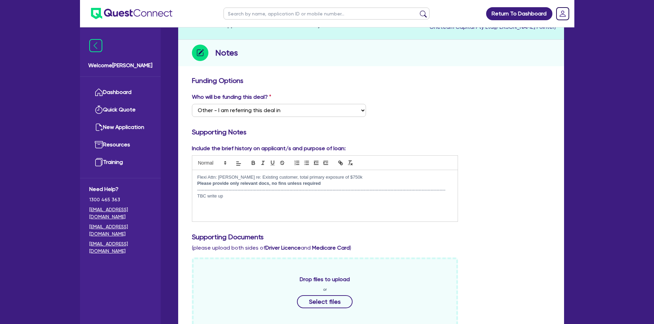
click at [242, 200] on div "Flexi Attn: [PERSON_NAME] re: Existing customer, total primary exposure of $750…" at bounding box center [325, 195] width 266 height 51
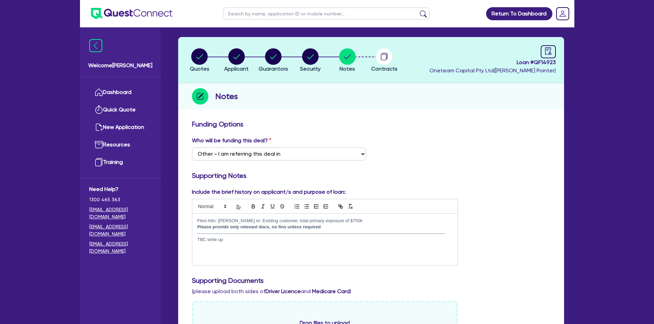
scroll to position [0, 0]
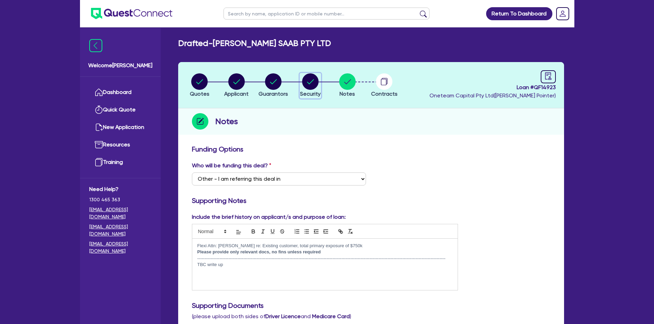
click at [304, 79] on circle "button" at bounding box center [310, 81] width 16 height 16
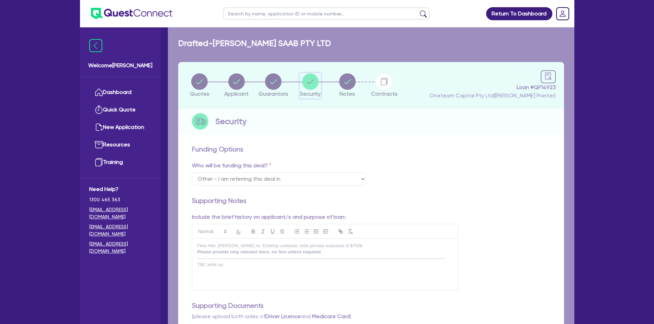
select select "PRIMARY_ASSETS"
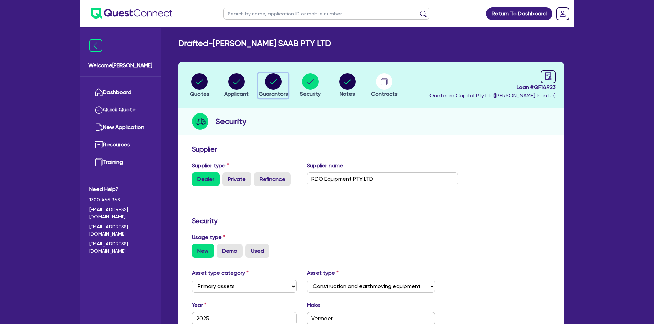
click at [266, 81] on circle "button" at bounding box center [273, 81] width 16 height 16
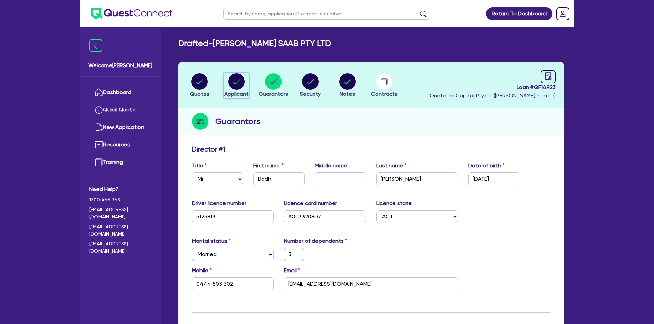
click at [239, 84] on circle "button" at bounding box center [236, 81] width 16 height 16
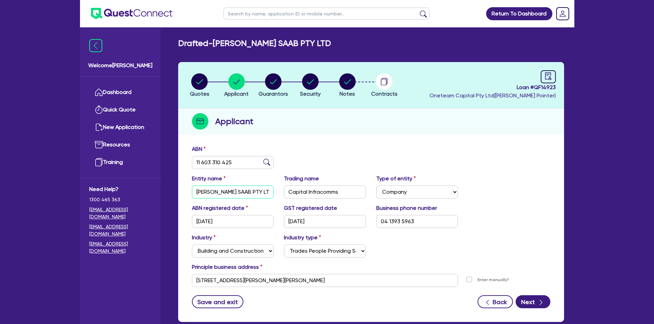
click at [228, 192] on input "[PERSON_NAME] SAAB PTY LTD" at bounding box center [233, 192] width 82 height 13
click at [321, 191] on input "Capital Infracomms" at bounding box center [325, 192] width 82 height 13
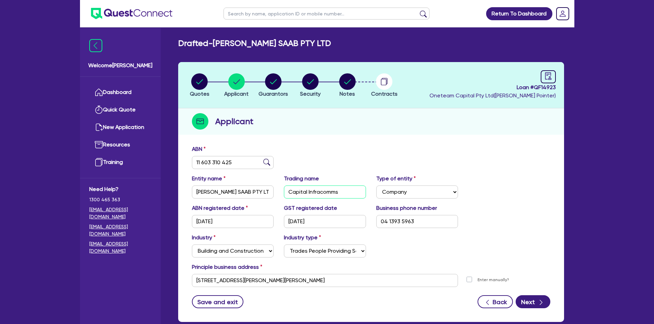
click at [321, 191] on input "Capital Infracomms" at bounding box center [325, 192] width 82 height 13
click at [201, 79] on circle "button" at bounding box center [199, 81] width 16 height 16
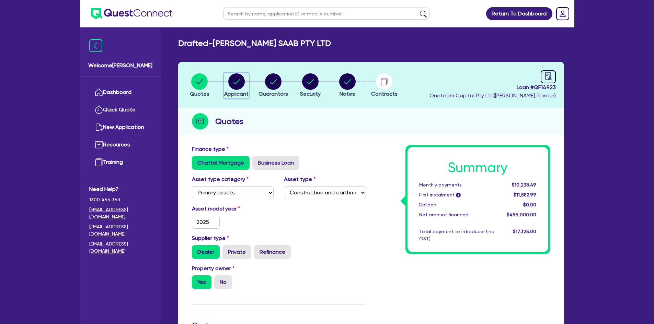
click at [242, 77] on circle "button" at bounding box center [236, 81] width 16 height 16
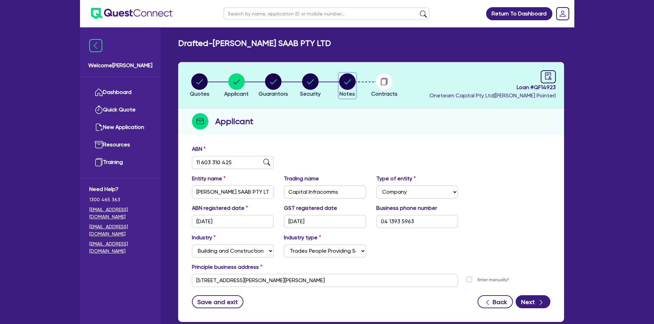
click at [344, 81] on circle "button" at bounding box center [347, 81] width 16 height 16
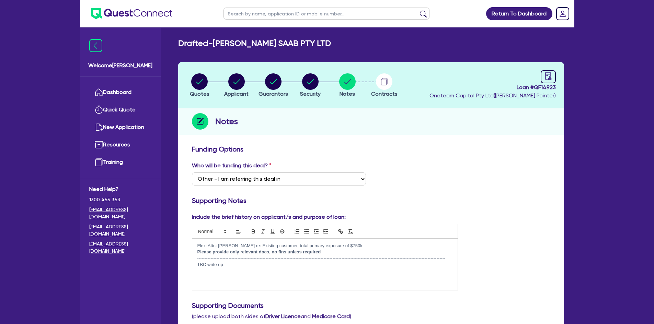
drag, startPoint x: 236, startPoint y: 269, endPoint x: 178, endPoint y: 264, distance: 57.8
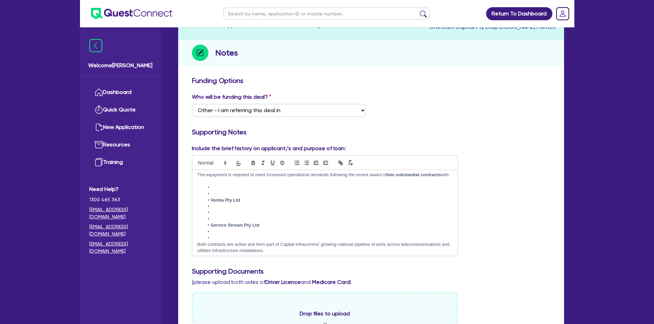
scroll to position [34, 0]
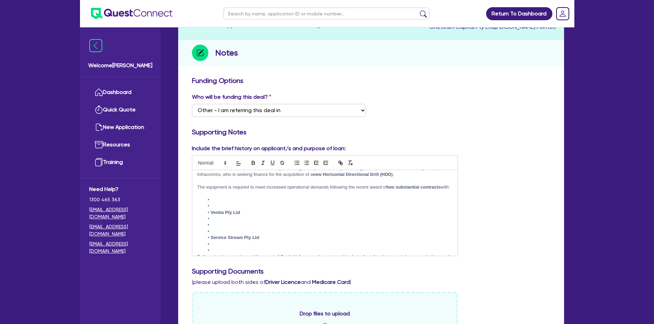
click at [219, 209] on li at bounding box center [328, 206] width 248 height 6
click at [216, 203] on li at bounding box center [328, 200] width 248 height 6
click at [216, 216] on li at bounding box center [328, 213] width 248 height 6
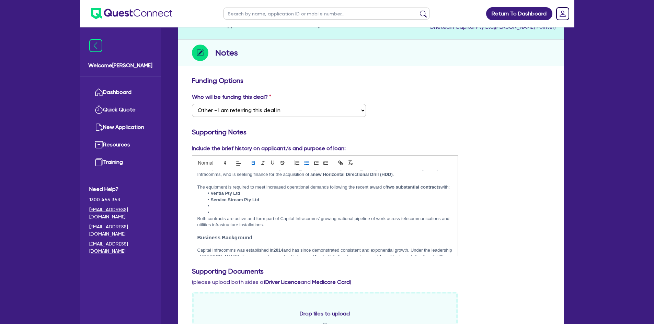
click at [214, 216] on li at bounding box center [328, 213] width 248 height 6
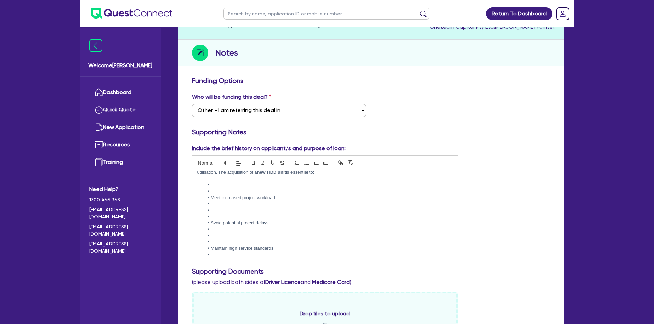
scroll to position [172, 0]
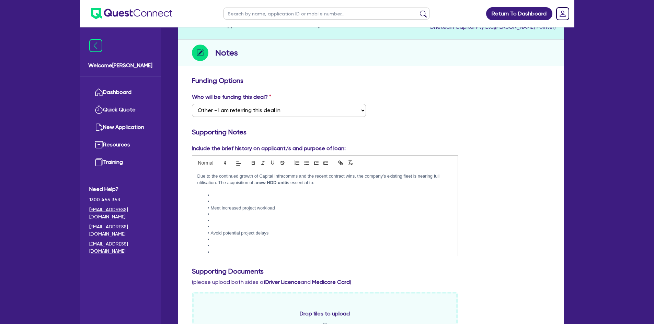
click at [222, 205] on li at bounding box center [328, 202] width 248 height 6
click at [220, 205] on li at bounding box center [328, 202] width 248 height 6
click at [215, 218] on li at bounding box center [328, 214] width 248 height 6
click at [216, 218] on li at bounding box center [328, 214] width 248 height 6
click at [218, 224] on li at bounding box center [328, 221] width 248 height 6
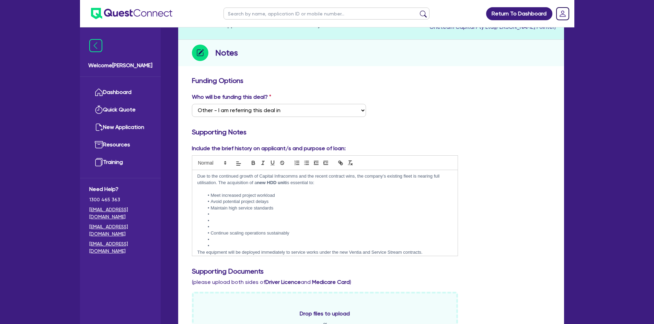
click at [219, 230] on li at bounding box center [328, 227] width 248 height 6
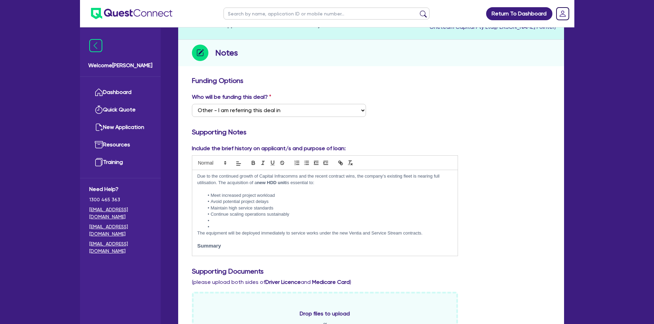
click at [219, 236] on p "The equipment will be deployed immediately to service works under the new Venti…" at bounding box center [324, 233] width 255 height 6
click at [217, 230] on li at bounding box center [328, 227] width 248 height 6
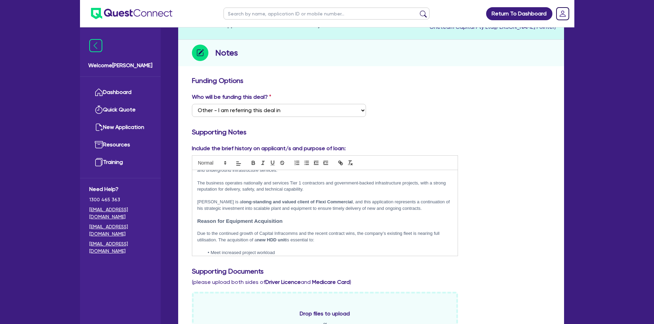
scroll to position [34, 0]
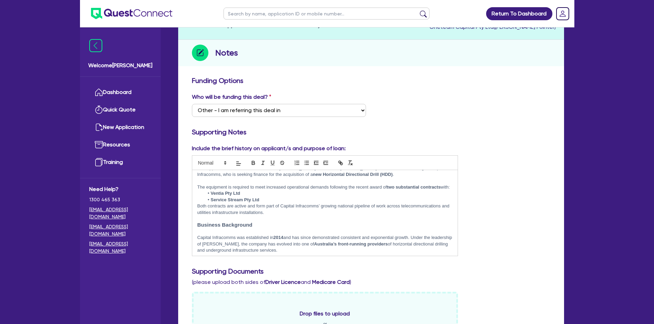
click at [264, 203] on li "Service Stream Pty Ltd" at bounding box center [328, 200] width 248 height 6
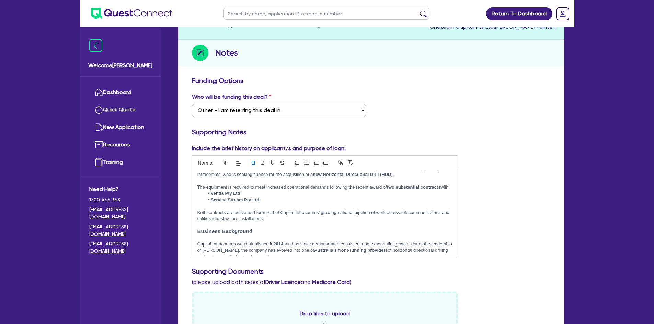
click at [223, 196] on strong "Ventia Pty Ltd" at bounding box center [225, 193] width 30 height 5
click at [223, 190] on p "The equipment is required to meet increased operational demands following the r…" at bounding box center [324, 187] width 255 height 6
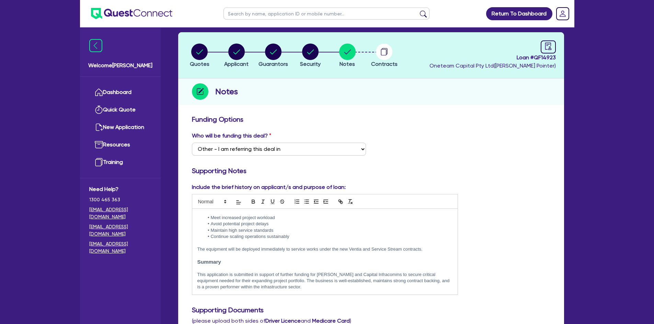
scroll to position [69, 0]
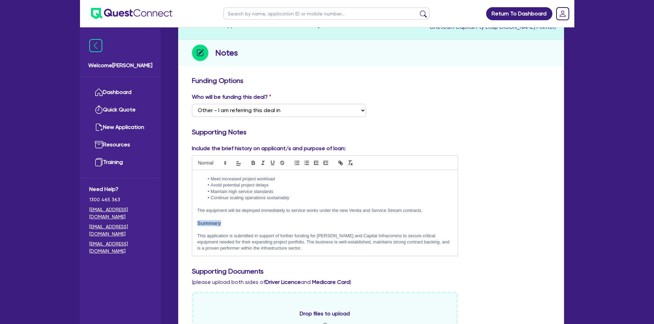
drag, startPoint x: 227, startPoint y: 226, endPoint x: 189, endPoint y: 224, distance: 38.8
click at [189, 224] on div "Include the brief history on applicant/s and purpose of loan: Flexi Attn: [PERS…" at bounding box center [325, 200] width 277 height 112
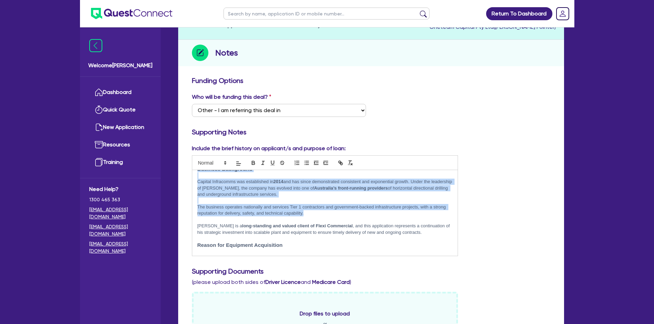
scroll to position [195, 0]
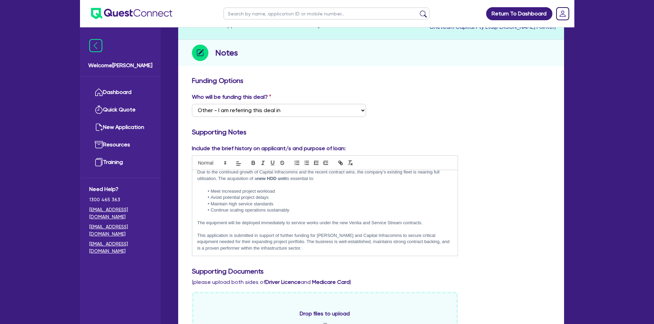
drag, startPoint x: 197, startPoint y: 202, endPoint x: 329, endPoint y: 259, distance: 143.5
click at [329, 259] on div "Include the brief history on applicant/s and purpose of loan: Flexi Attn: [PERS…" at bounding box center [371, 202] width 368 height 117
click at [251, 158] on div at bounding box center [325, 162] width 266 height 15
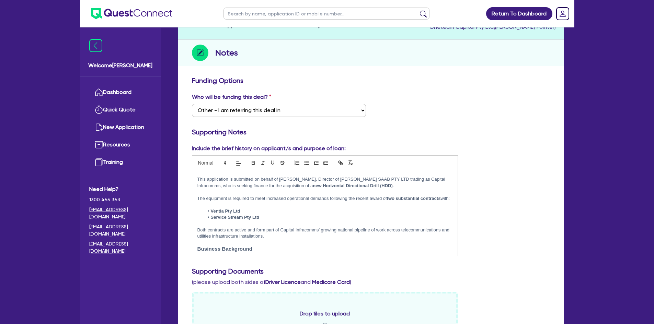
scroll to position [0, 0]
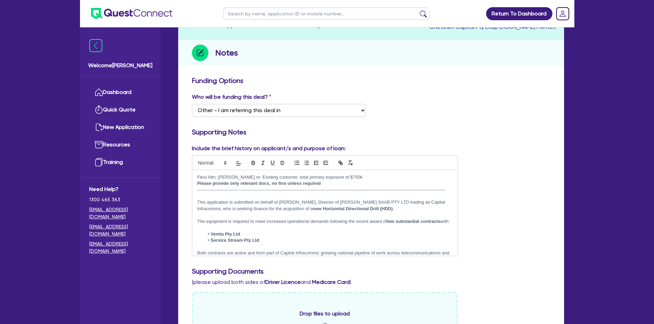
drag, startPoint x: 316, startPoint y: 249, endPoint x: 192, endPoint y: 202, distance: 131.9
click at [192, 202] on div "Flexi Attn: [PERSON_NAME] re: Existing customer, total primary exposure of $750…" at bounding box center [325, 213] width 266 height 86
click at [251, 164] on icon "button" at bounding box center [253, 163] width 6 height 6
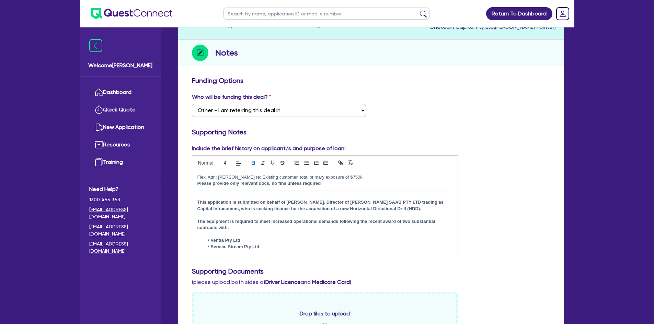
scroll to position [30, 0]
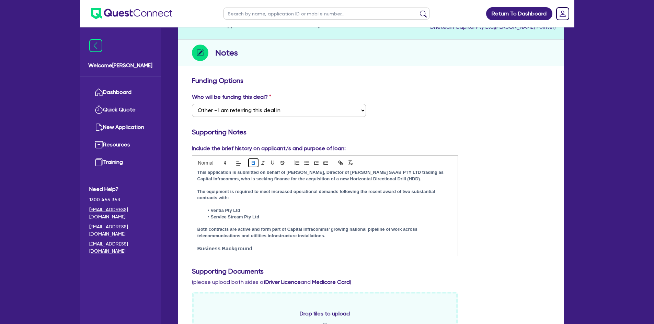
click at [252, 163] on icon "button" at bounding box center [253, 164] width 3 height 2
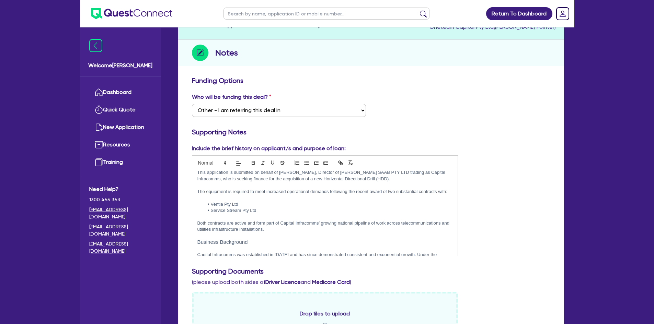
click at [279, 240] on h3 "Business Background" at bounding box center [324, 242] width 255 height 6
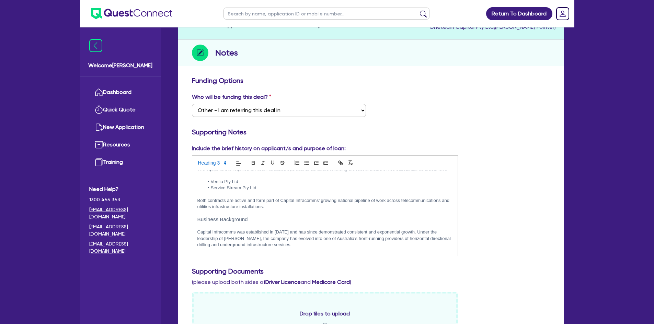
scroll to position [64, 0]
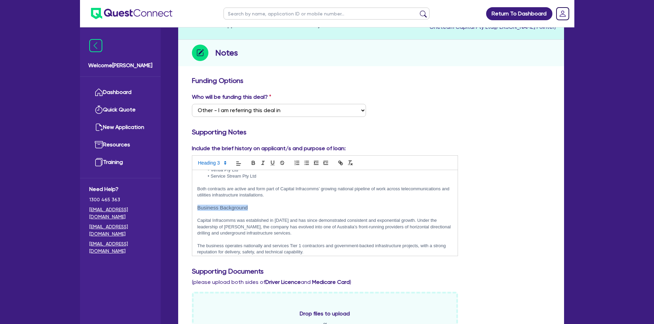
drag, startPoint x: 209, startPoint y: 208, endPoint x: 180, endPoint y: 208, distance: 29.5
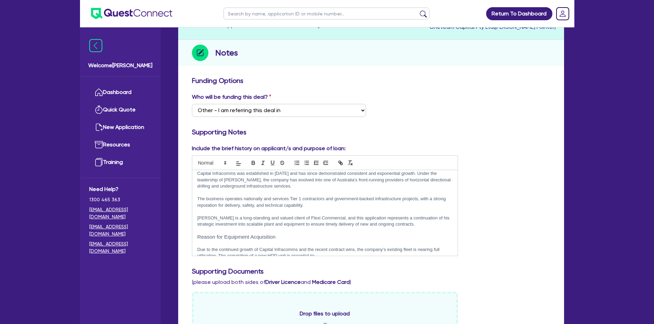
scroll to position [133, 0]
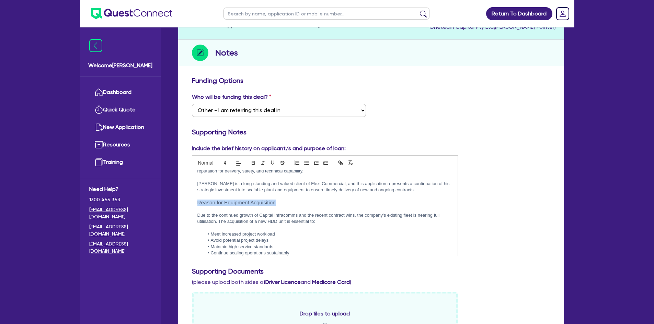
drag, startPoint x: 286, startPoint y: 204, endPoint x: 185, endPoint y: 200, distance: 101.3
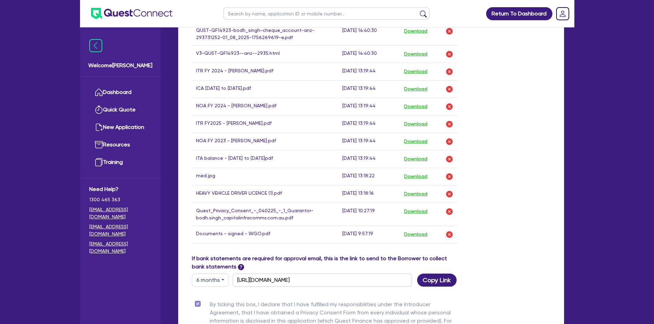
scroll to position [609, 0]
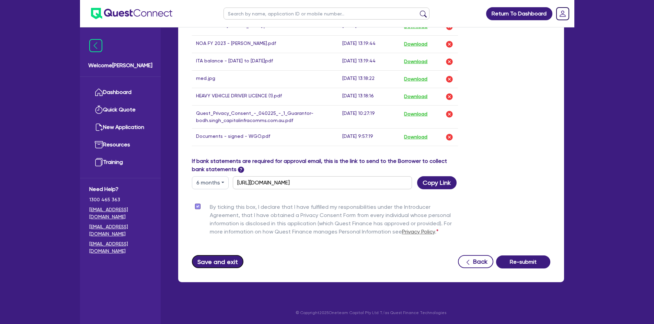
click at [219, 263] on button "Save and exit" at bounding box center [218, 261] width 52 height 13
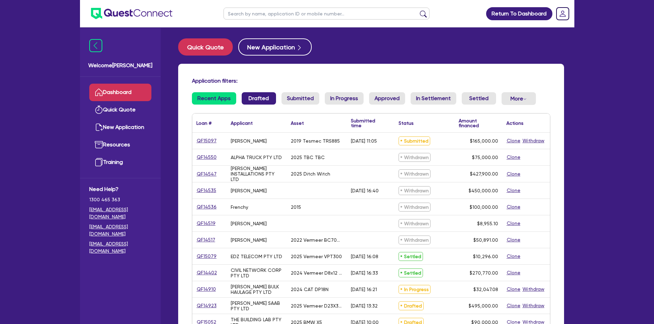
click at [263, 95] on link "Drafted" at bounding box center [259, 98] width 34 height 12
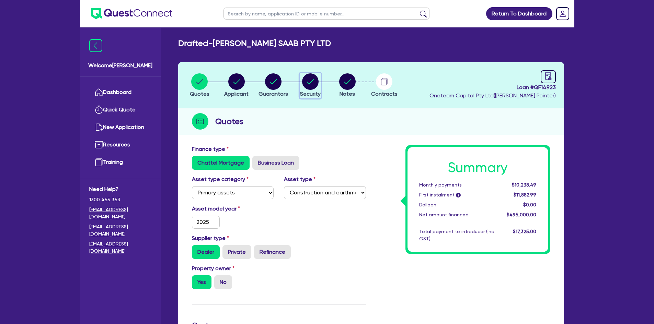
click at [305, 83] on circle "button" at bounding box center [310, 81] width 16 height 16
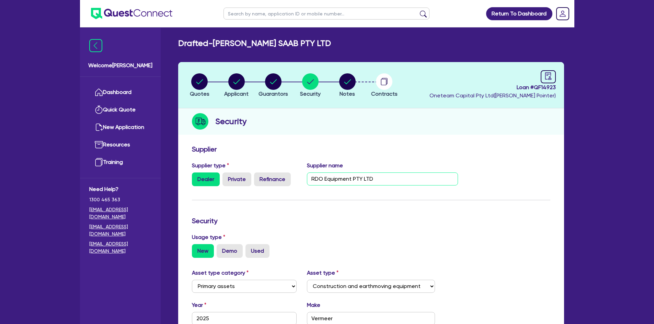
drag, startPoint x: 379, startPoint y: 179, endPoint x: 240, endPoint y: 167, distance: 139.5
click at [240, 167] on div "Supplier type Dealer Private Refinance Supplier name RDO Equipment PTY LTD" at bounding box center [325, 177] width 277 height 30
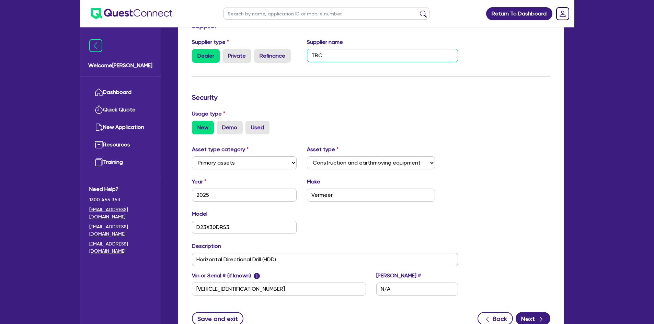
scroll to position [137, 0]
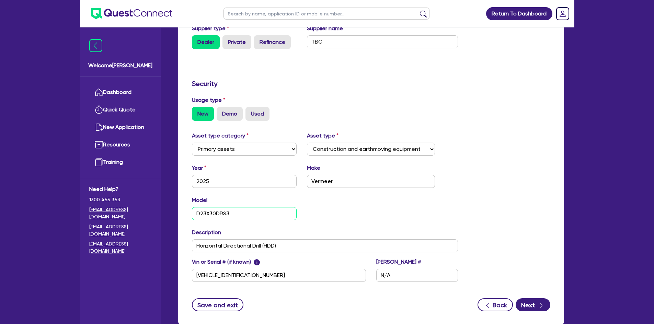
drag, startPoint x: 192, startPoint y: 214, endPoint x: 142, endPoint y: 208, distance: 50.8
click at [141, 209] on div "Welcome [PERSON_NAME] Quick Quote New Application Ref Company Ref Salesperson R…" at bounding box center [327, 115] width 494 height 504
click at [339, 183] on input "Vermeer" at bounding box center [371, 181] width 128 height 13
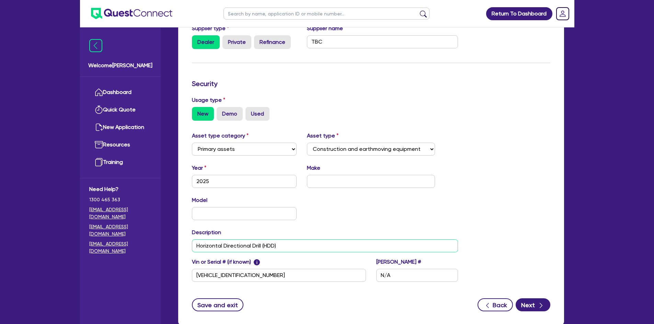
click at [275, 246] on input "Horizontal Directional Drill (HDD)" at bounding box center [325, 245] width 266 height 13
click at [293, 246] on input "Horizontal Directional Drill (HDD)" at bounding box center [325, 245] width 266 height 13
click at [261, 278] on input "[VEHICLE_IDENTIFICATION_NUMBER]" at bounding box center [279, 275] width 174 height 13
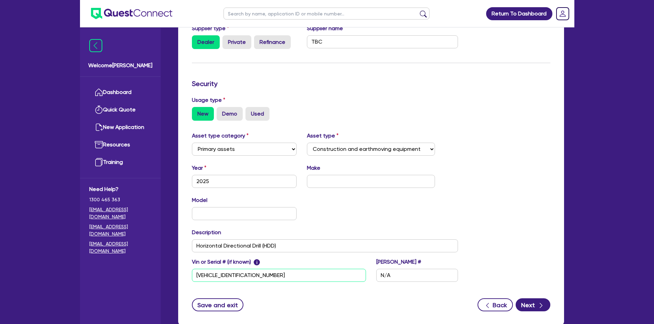
drag, startPoint x: 259, startPoint y: 275, endPoint x: 166, endPoint y: 275, distance: 93.7
click at [166, 275] on div "Welcome [PERSON_NAME] Quick Quote New Application Ref Company Ref Salesperson R…" at bounding box center [327, 115] width 494 height 504
drag, startPoint x: 318, startPoint y: 277, endPoint x: 307, endPoint y: 273, distance: 11.4
click at [308, 275] on div "Vin or Serial # (if known) i [PERSON_NAME] # N/A" at bounding box center [325, 273] width 277 height 30
click at [339, 173] on div "Make" at bounding box center [371, 176] width 138 height 24
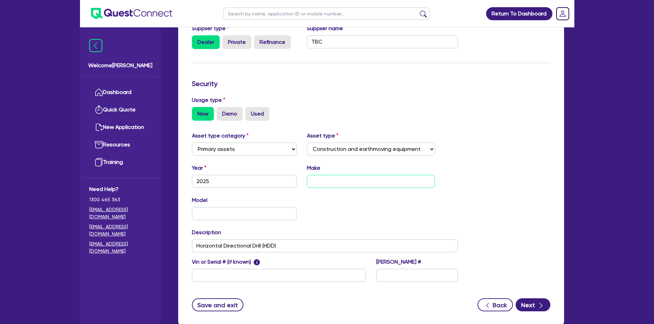
click at [338, 179] on input "text" at bounding box center [371, 181] width 128 height 13
click at [232, 276] on input "text" at bounding box center [279, 275] width 174 height 13
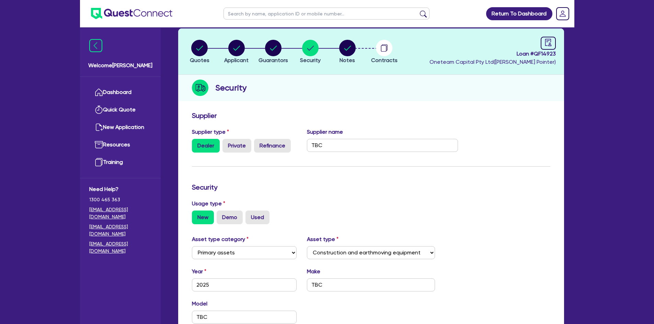
scroll to position [0, 0]
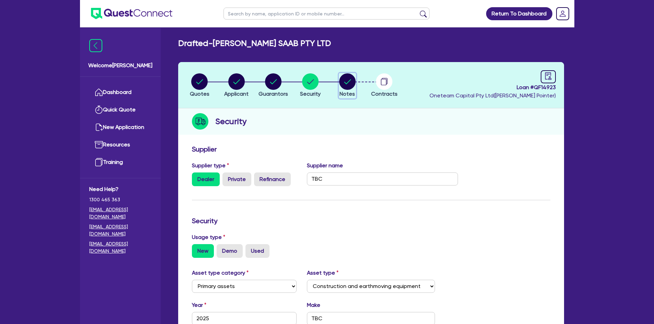
click at [343, 85] on circle "button" at bounding box center [347, 81] width 16 height 16
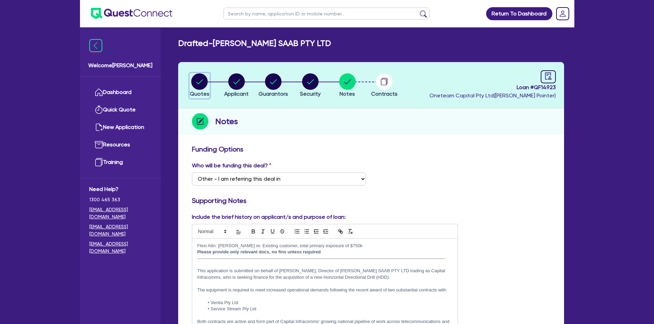
click at [204, 84] on circle "button" at bounding box center [199, 81] width 16 height 16
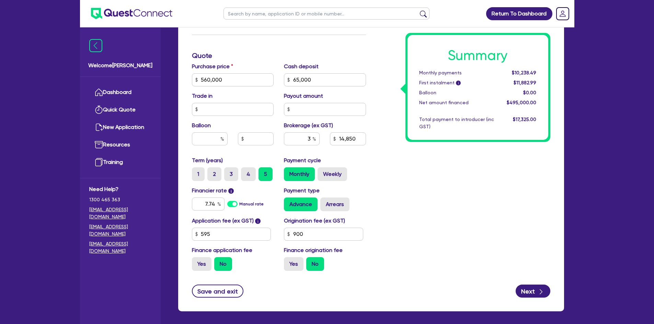
scroll to position [299, 0]
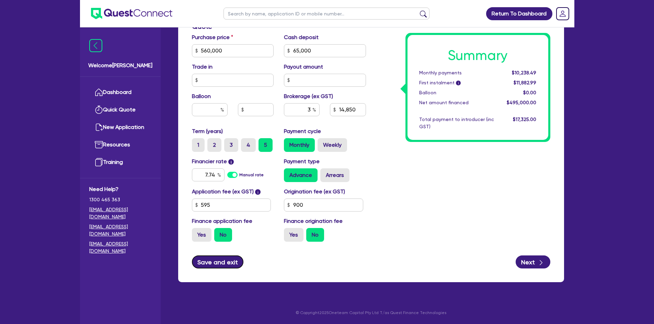
click at [222, 262] on button "Save and exit" at bounding box center [218, 262] width 52 height 13
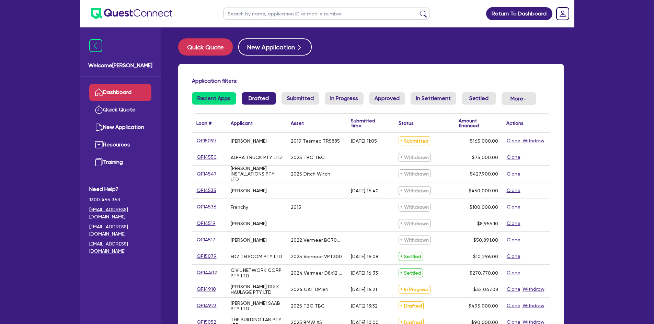
click at [251, 98] on link "Drafted" at bounding box center [259, 98] width 34 height 12
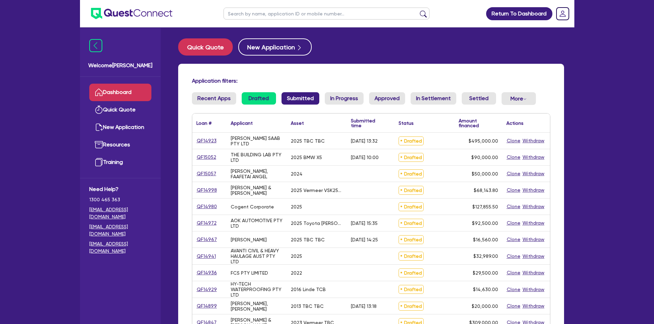
click at [305, 103] on link "Submitted" at bounding box center [300, 98] width 38 height 12
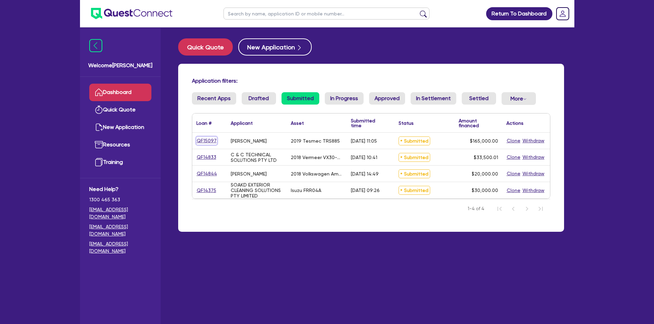
click at [207, 142] on link "QF15097" at bounding box center [206, 141] width 21 height 8
select select "PRIMARY_ASSETS"
select select "YELLOW_GOODS_AND_EXCAVATORS"
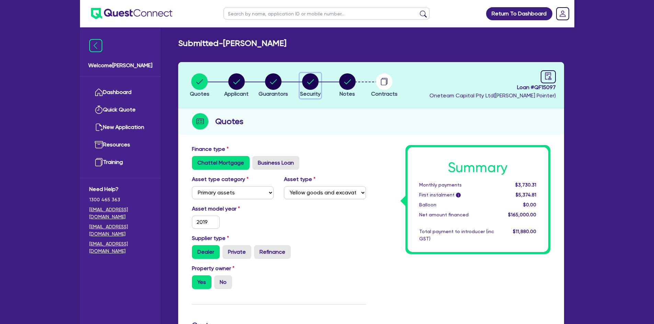
click at [314, 79] on circle "button" at bounding box center [310, 81] width 16 height 16
select select "PRIMARY_ASSETS"
select select "YELLOW_GOODS_AND_EXCAVATORS"
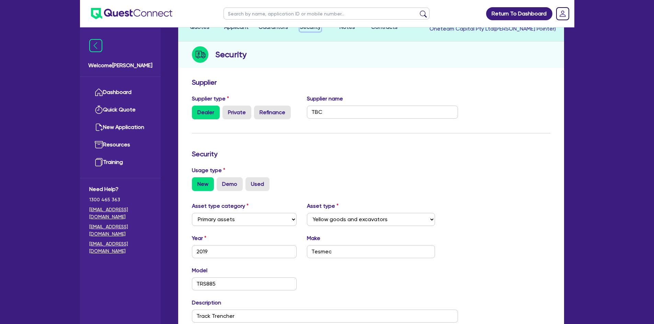
scroll to position [69, 0]
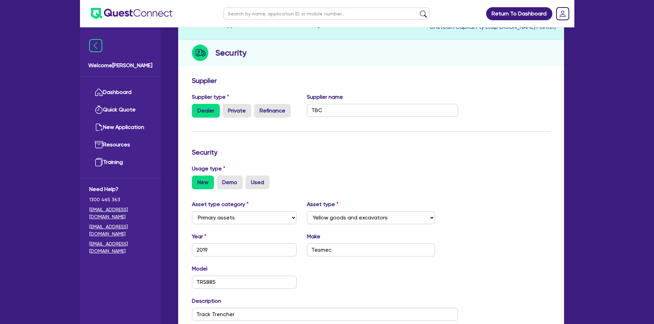
click at [273, 154] on h3 "Security" at bounding box center [371, 152] width 358 height 8
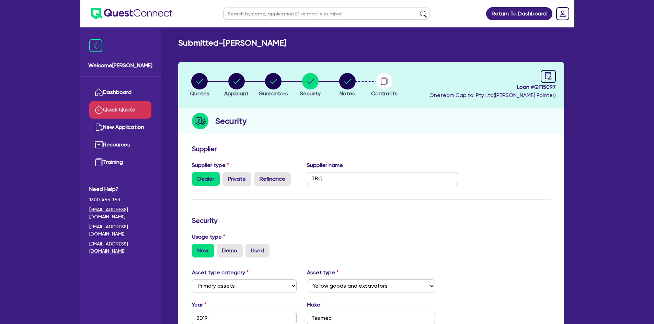
scroll to position [0, 0]
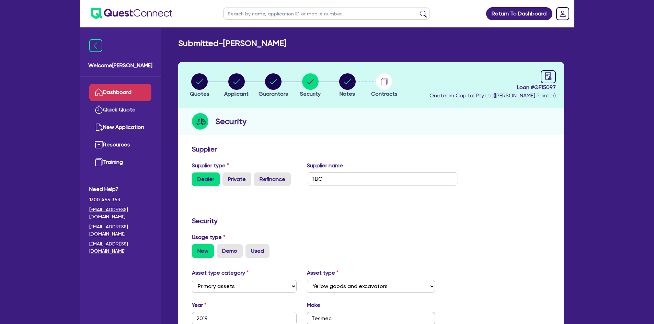
click at [143, 92] on link "Dashboard" at bounding box center [120, 92] width 62 height 17
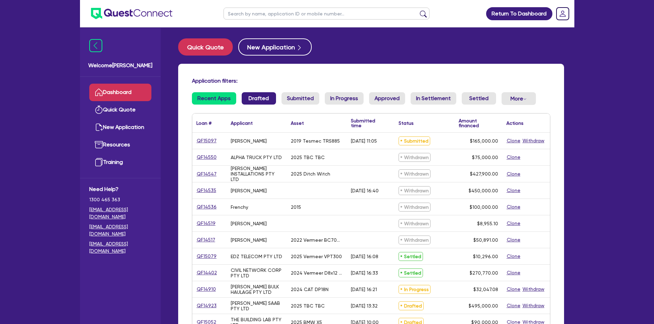
click at [257, 93] on link "Drafted" at bounding box center [259, 98] width 34 height 12
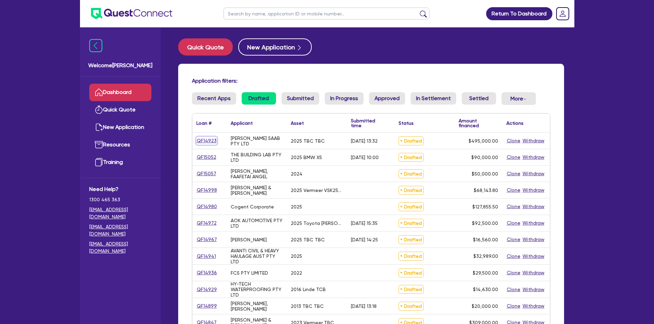
click at [208, 140] on link "QF14923" at bounding box center [206, 141] width 21 height 8
select select "PRIMARY_ASSETS"
select select "CONSTRUCTION_AND_EARTHMOVING_EQUIPMENT"
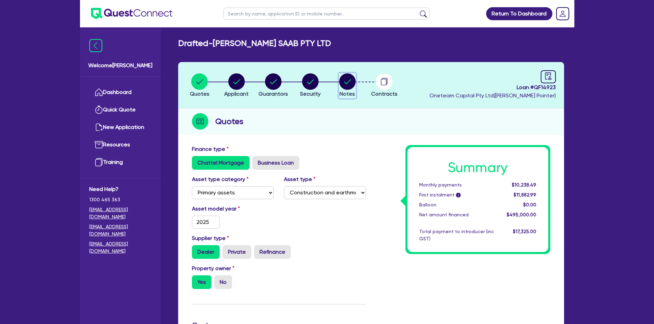
click at [340, 82] on circle "button" at bounding box center [347, 81] width 16 height 16
select select "Other"
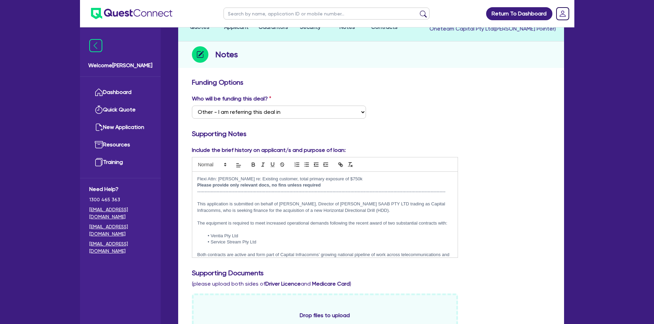
scroll to position [69, 0]
